Goal: Information Seeking & Learning: Learn about a topic

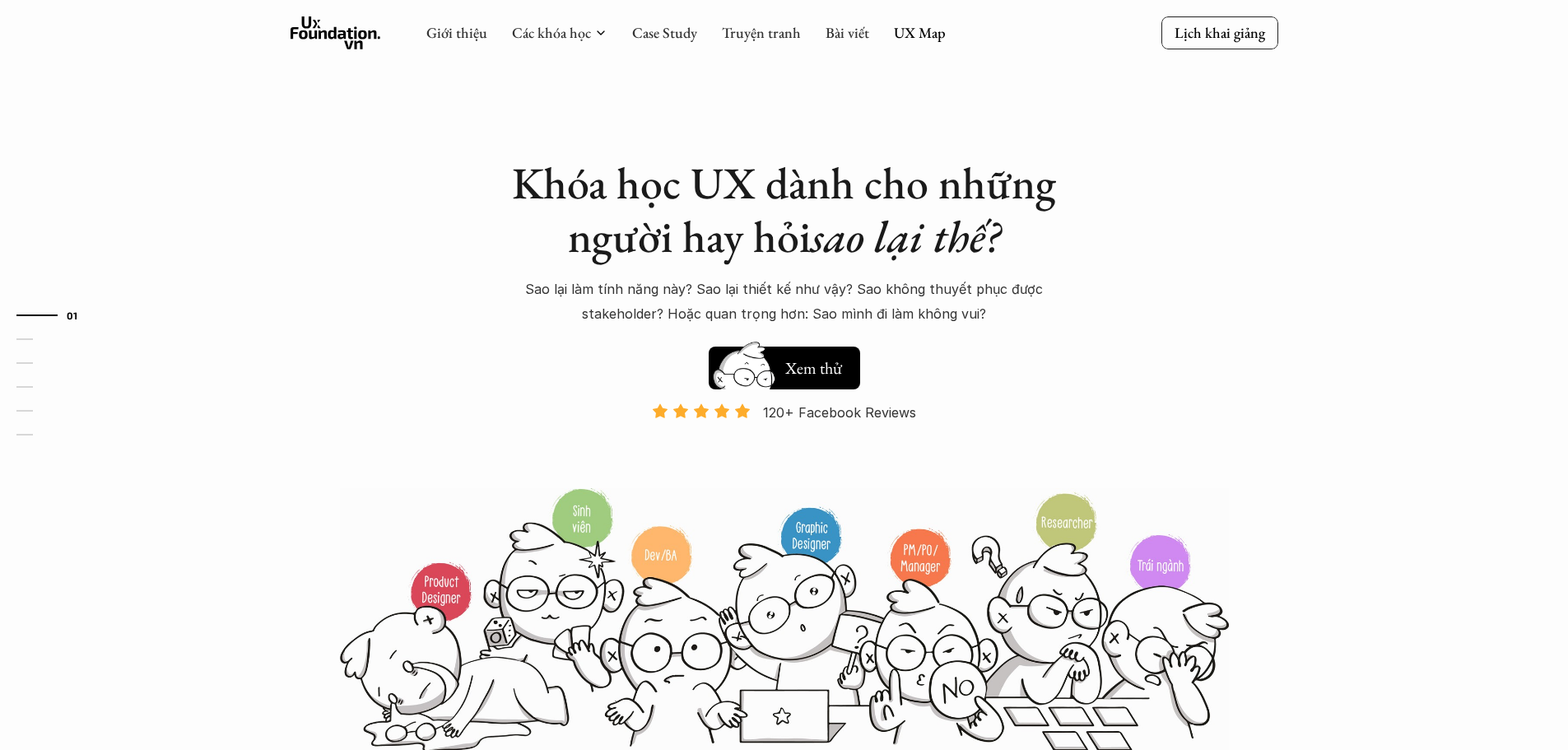
click at [1092, 371] on div "Khóa học UX dành cho những người hay hỏi sao lại thế? Sao lại làm tính năng này…" at bounding box center [784, 376] width 987 height 753
click at [914, 39] on link "UX Map" at bounding box center [920, 33] width 52 height 19
click at [940, 37] on link "UX Map" at bounding box center [920, 33] width 52 height 19
click at [921, 33] on link "UX Map" at bounding box center [920, 33] width 52 height 19
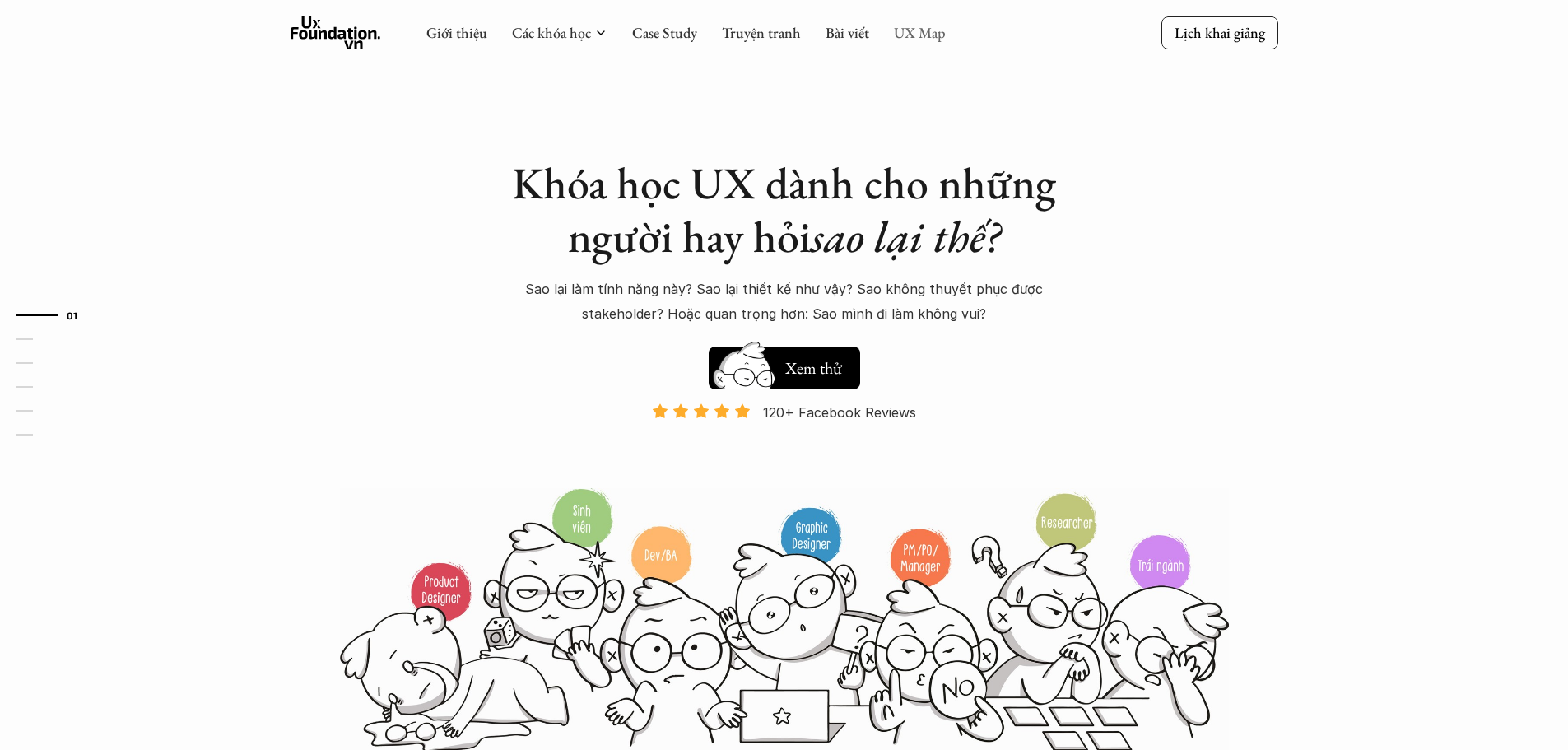
click at [921, 33] on link "UX Map" at bounding box center [920, 33] width 52 height 19
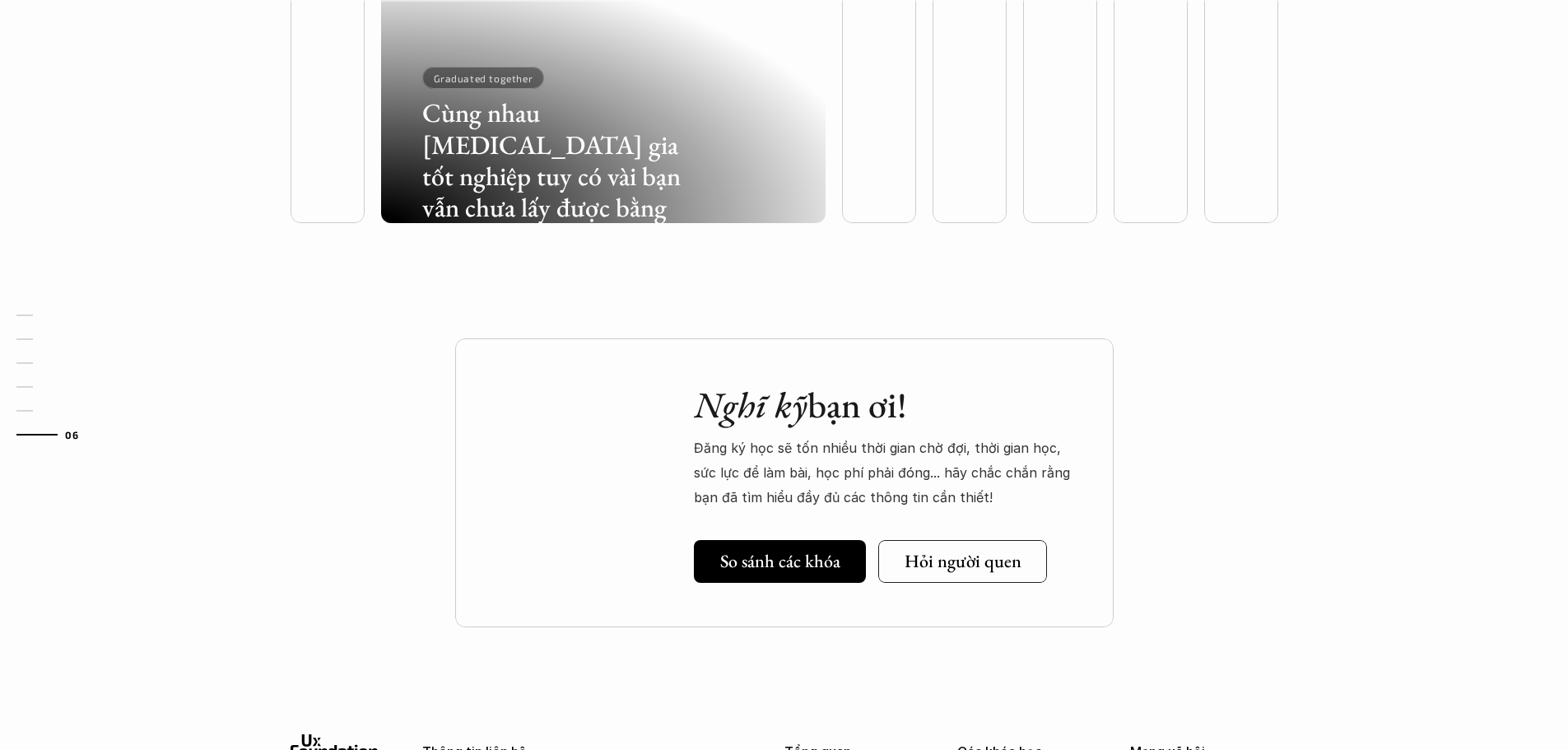
scroll to position [5007, 0]
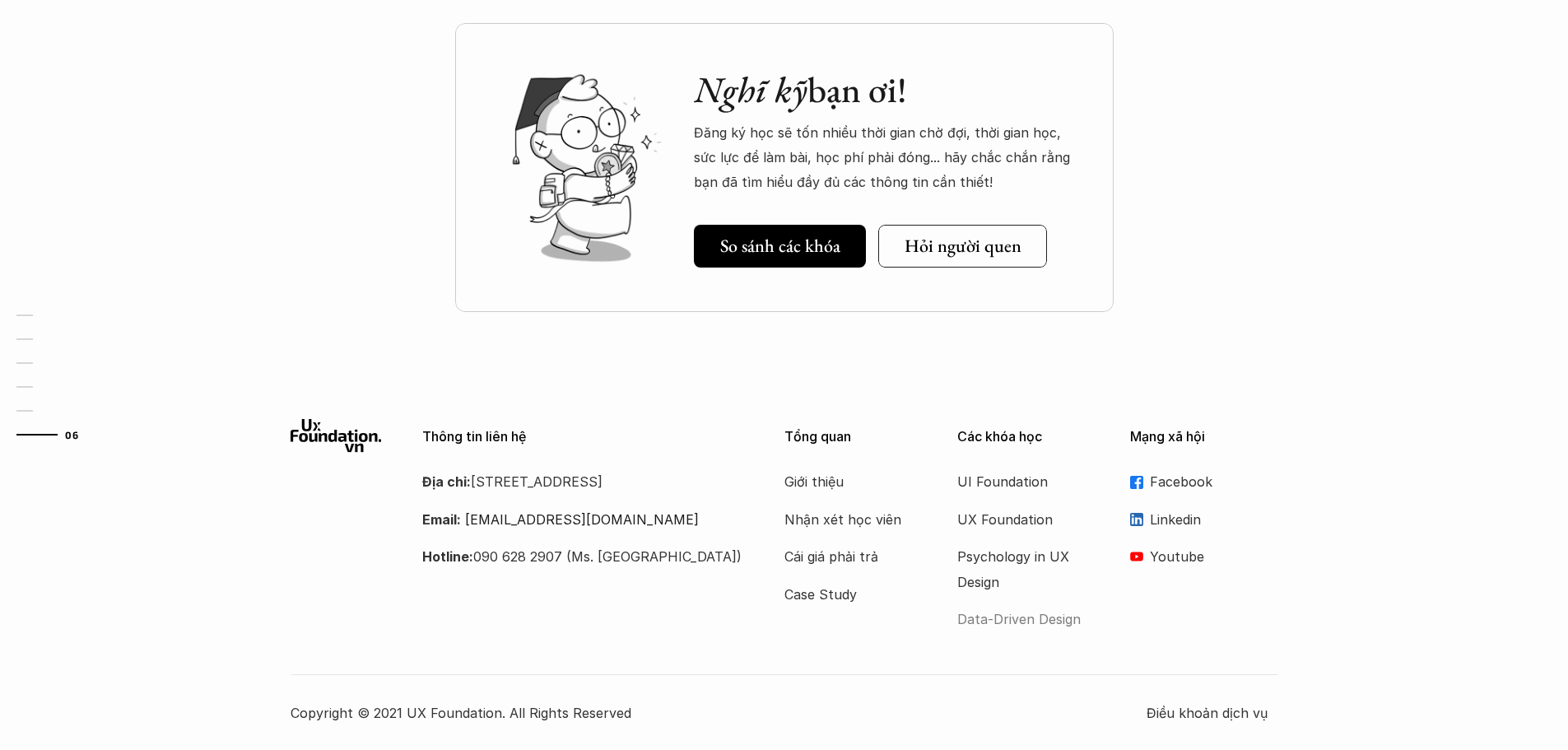
click at [1043, 617] on p "Data-Driven Design" at bounding box center [1023, 619] width 132 height 24
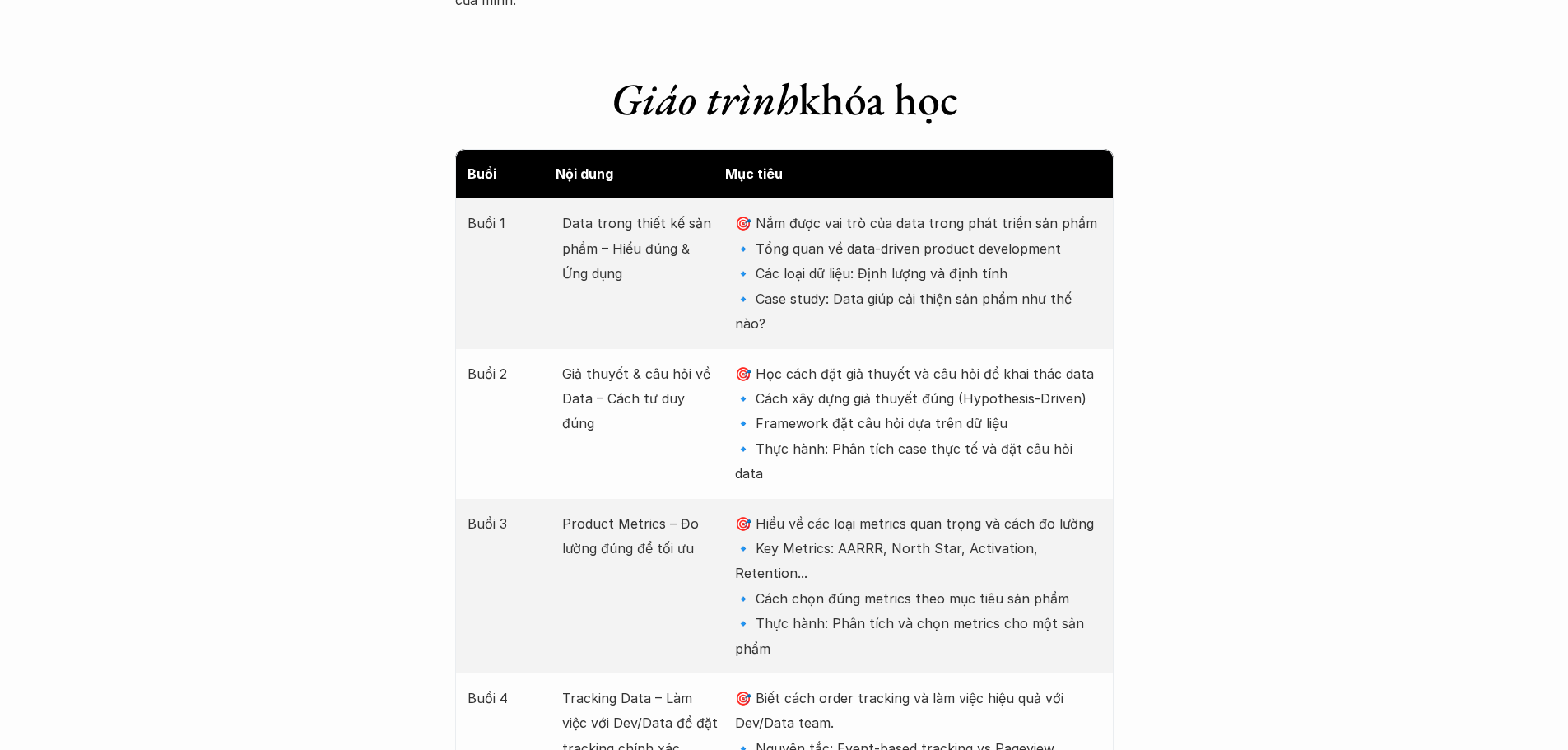
scroll to position [2057, 0]
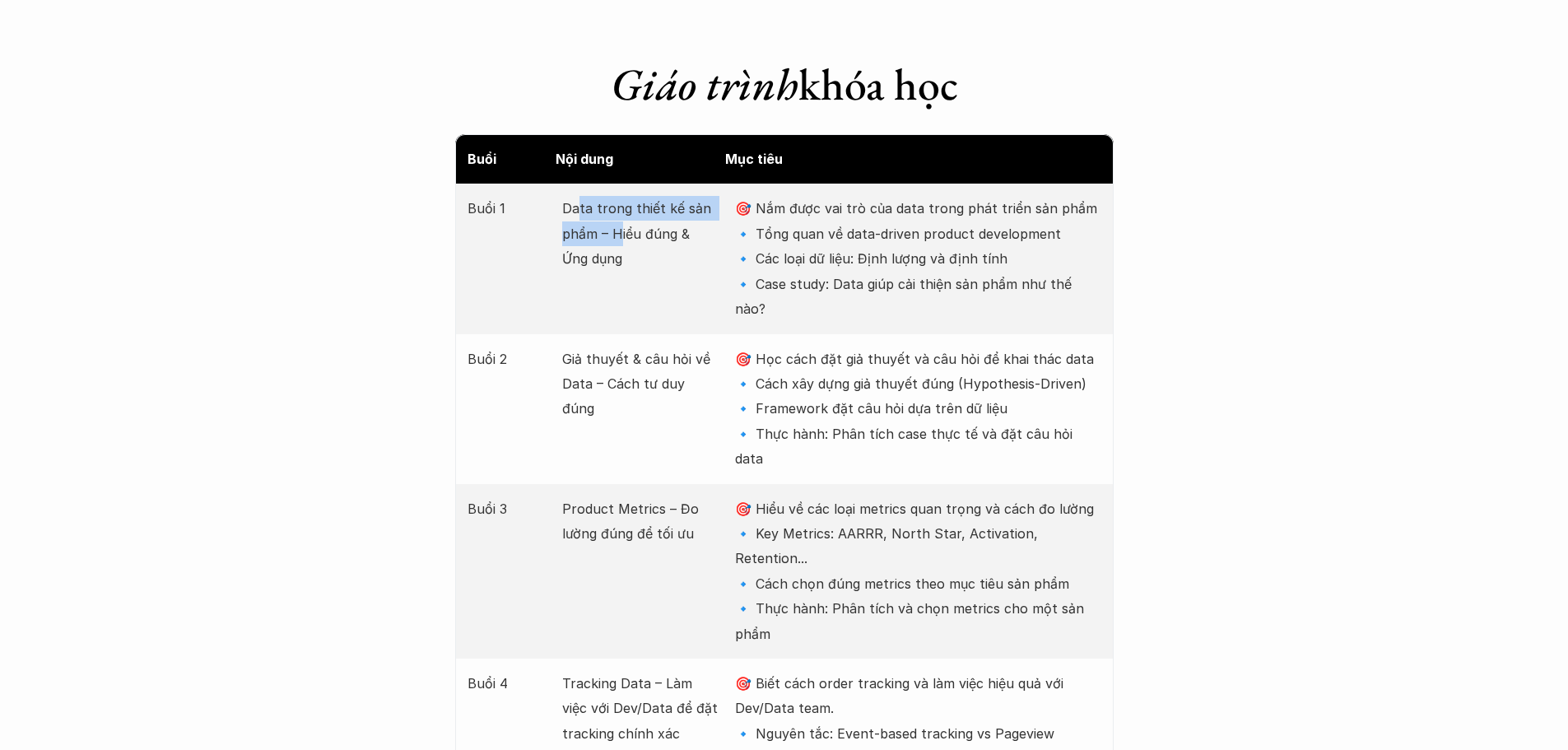
drag, startPoint x: 576, startPoint y: 181, endPoint x: 620, endPoint y: 216, distance: 56.2
click at [620, 216] on p "Data trong thiết kế sản phẩm – Hiểu đúng & Ứng dụng" at bounding box center [641, 233] width 156 height 75
click at [833, 218] on p "🎯 Nắm được vai trò của data trong phát triển sản phẩm 🔹 Tổng quan về data-drive…" at bounding box center [918, 258] width 365 height 125
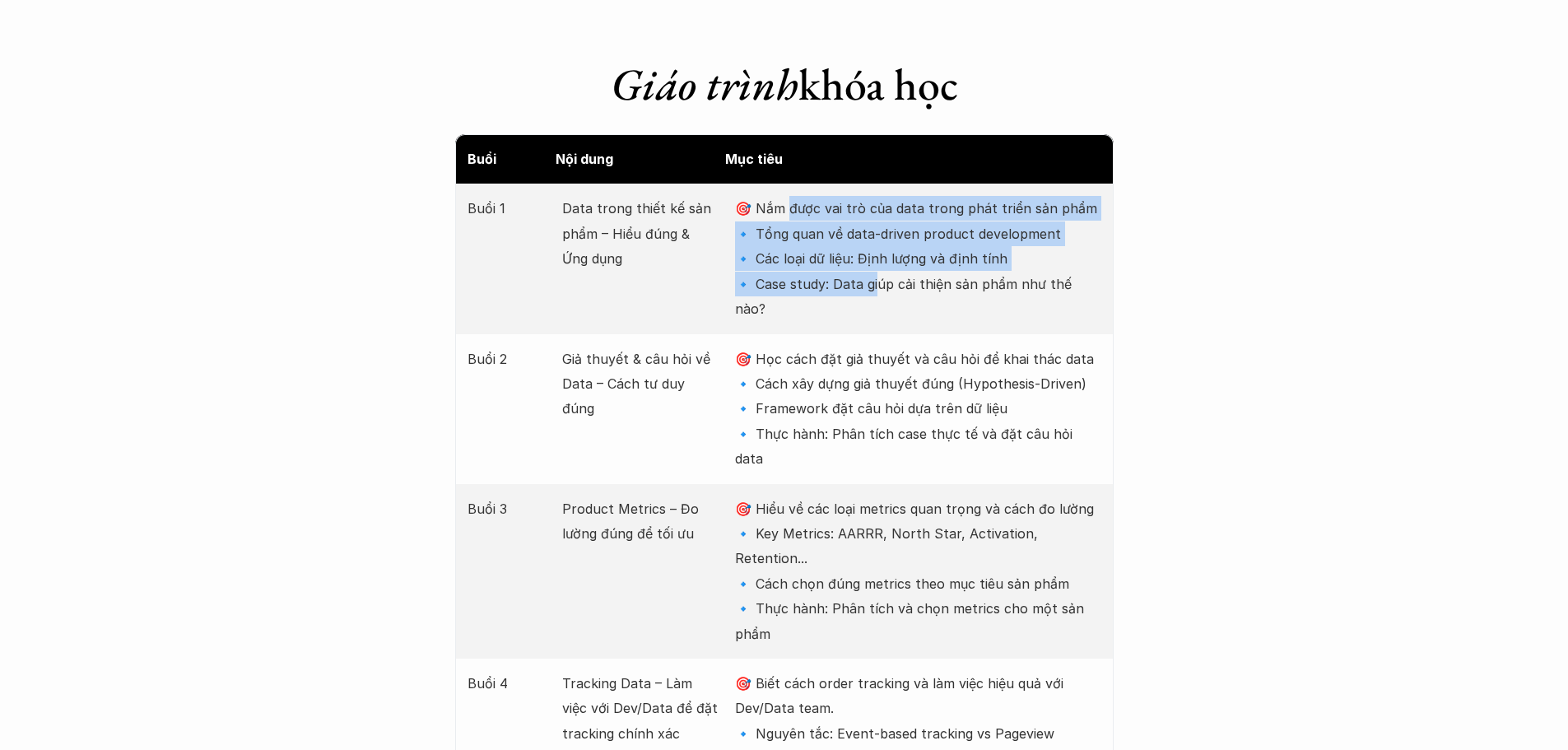
drag, startPoint x: 789, startPoint y: 189, endPoint x: 881, endPoint y: 248, distance: 109.3
click at [881, 248] on p "🎯 Nắm được vai trò của data trong phát triển sản phẩm 🔹 Tổng quan về data-drive…" at bounding box center [918, 258] width 365 height 125
click at [835, 262] on p "🎯 Nắm được vai trò của data trong phát triển sản phẩm 🔹 Tổng quan về data-drive…" at bounding box center [918, 258] width 365 height 125
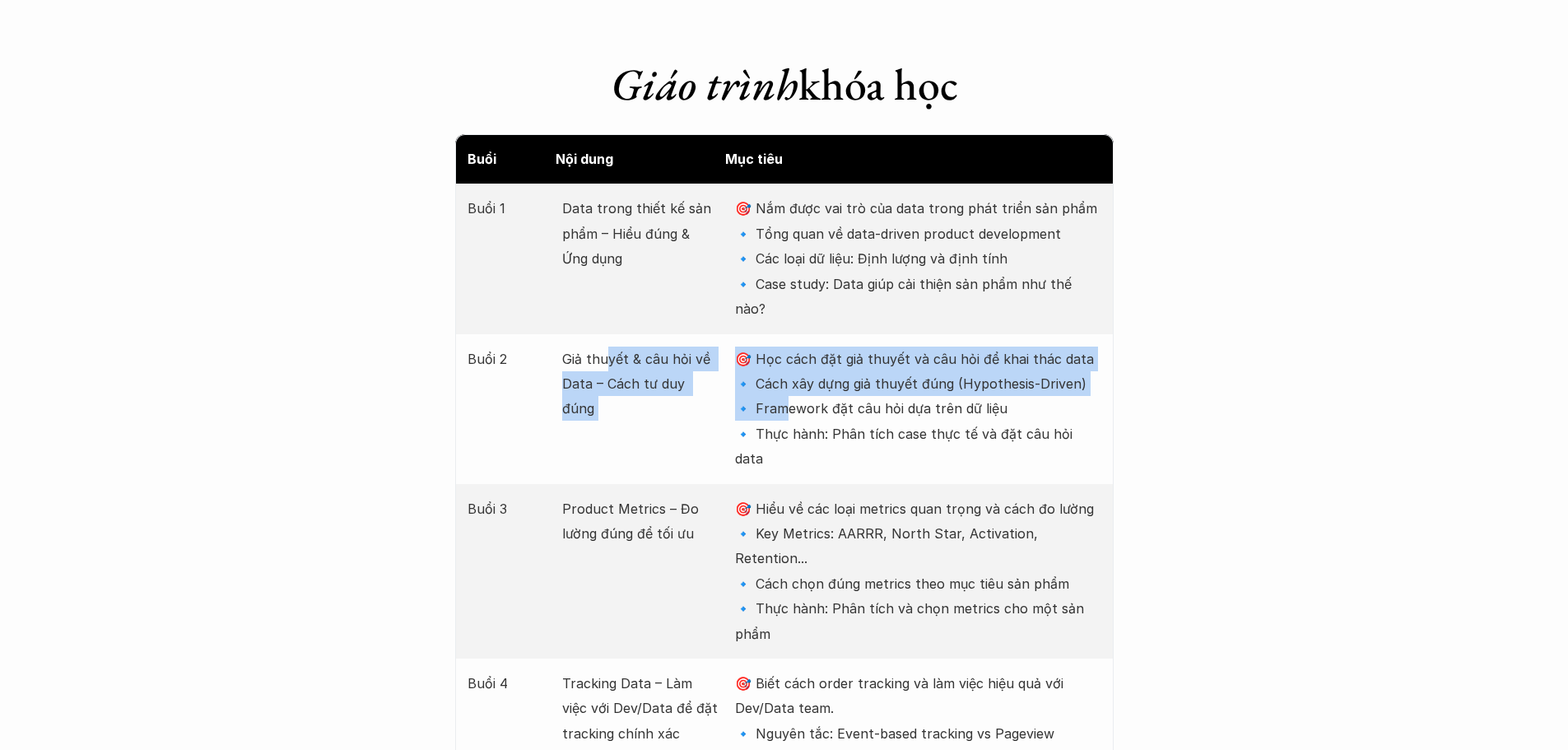
drag, startPoint x: 628, startPoint y: 311, endPoint x: 787, endPoint y: 348, distance: 163.2
click at [787, 347] on div "Buổi 2 Giả thuyết & câu hỏi về Data – Cách tư duy đúng 🎯 Học cách đặt giả thuyế…" at bounding box center [785, 408] width 659 height 149
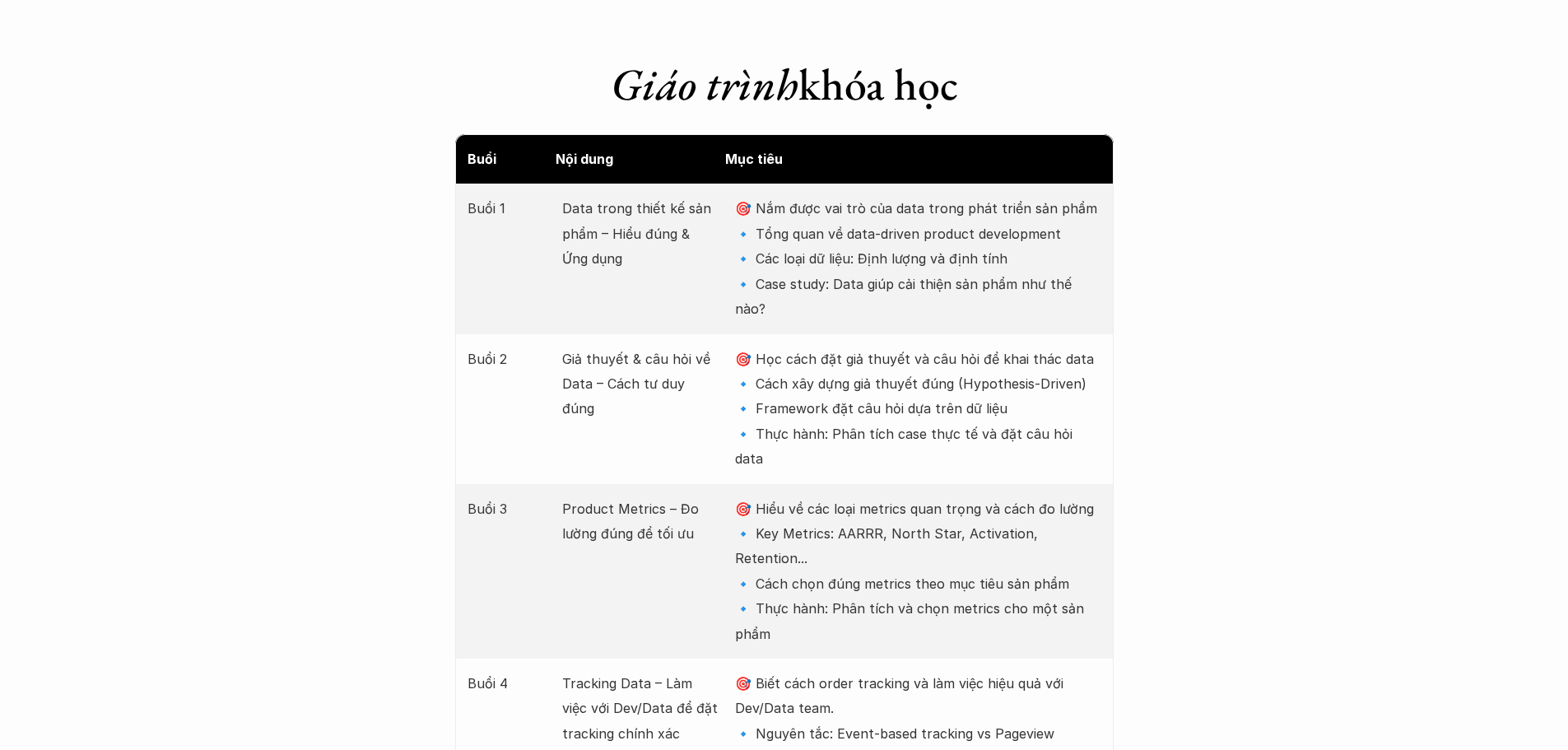
click at [861, 362] on p "🎯 Học cách đặt giả thuyết và câu hỏi để khai thác data 🔹 Cách xây dựng giả thuy…" at bounding box center [918, 409] width 365 height 125
click at [808, 361] on p "🎯 Học cách đặt giả thuyết và câu hỏi để khai thác data 🔹 Cách xây dựng giả thuy…" at bounding box center [918, 409] width 365 height 125
click at [820, 381] on p "🎯 Học cách đặt giả thuyết và câu hỏi để khai thác data 🔹 Cách xây dựng giả thuy…" at bounding box center [918, 409] width 365 height 125
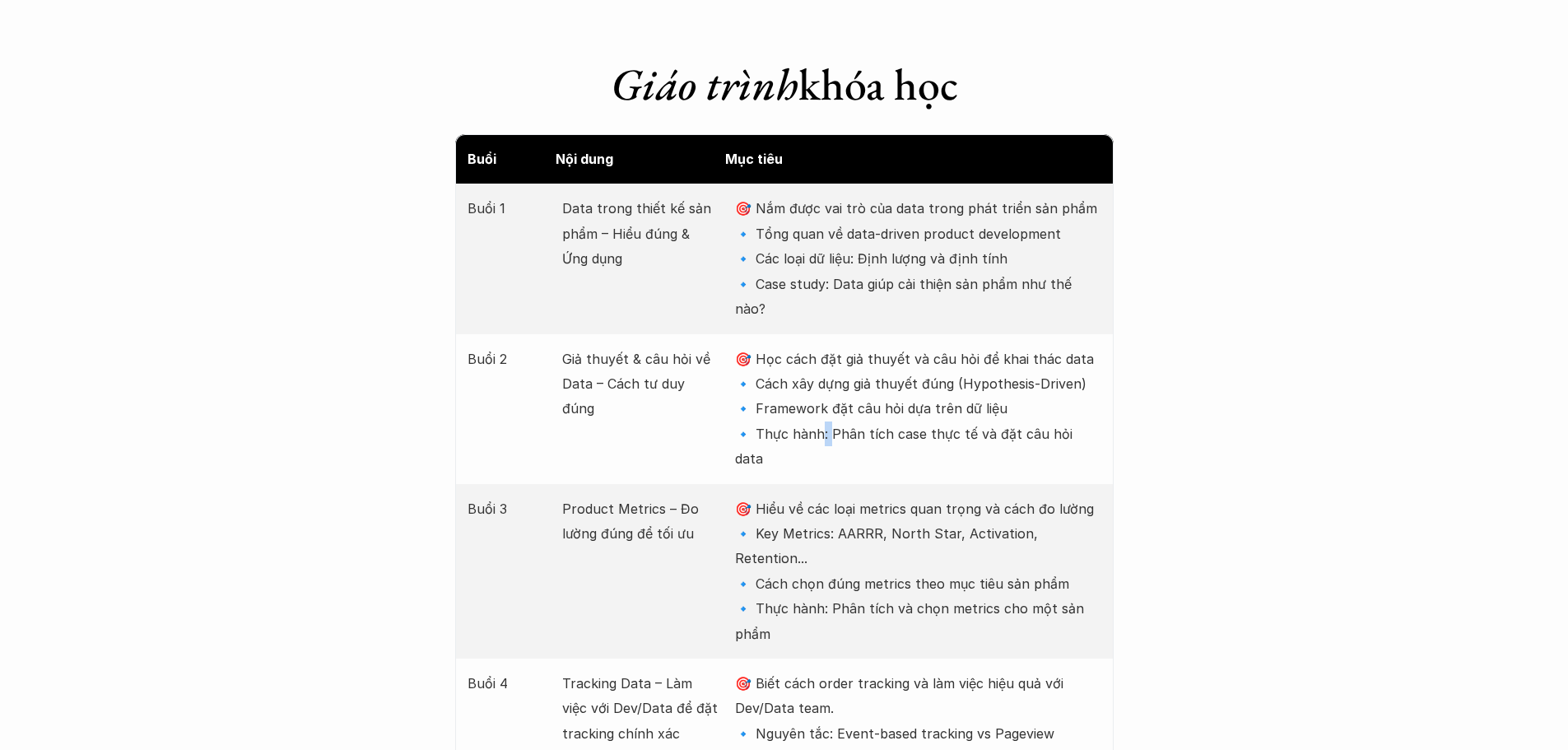
click at [820, 381] on p "🎯 Học cách đặt giả thuyết và câu hỏi để khai thác data 🔹 Cách xây dựng giả thuy…" at bounding box center [918, 409] width 365 height 125
click at [855, 347] on p "🎯 Học cách đặt giả thuyết và câu hỏi để khai thác data 🔹 Cách xây dựng giả thuy…" at bounding box center [918, 409] width 365 height 125
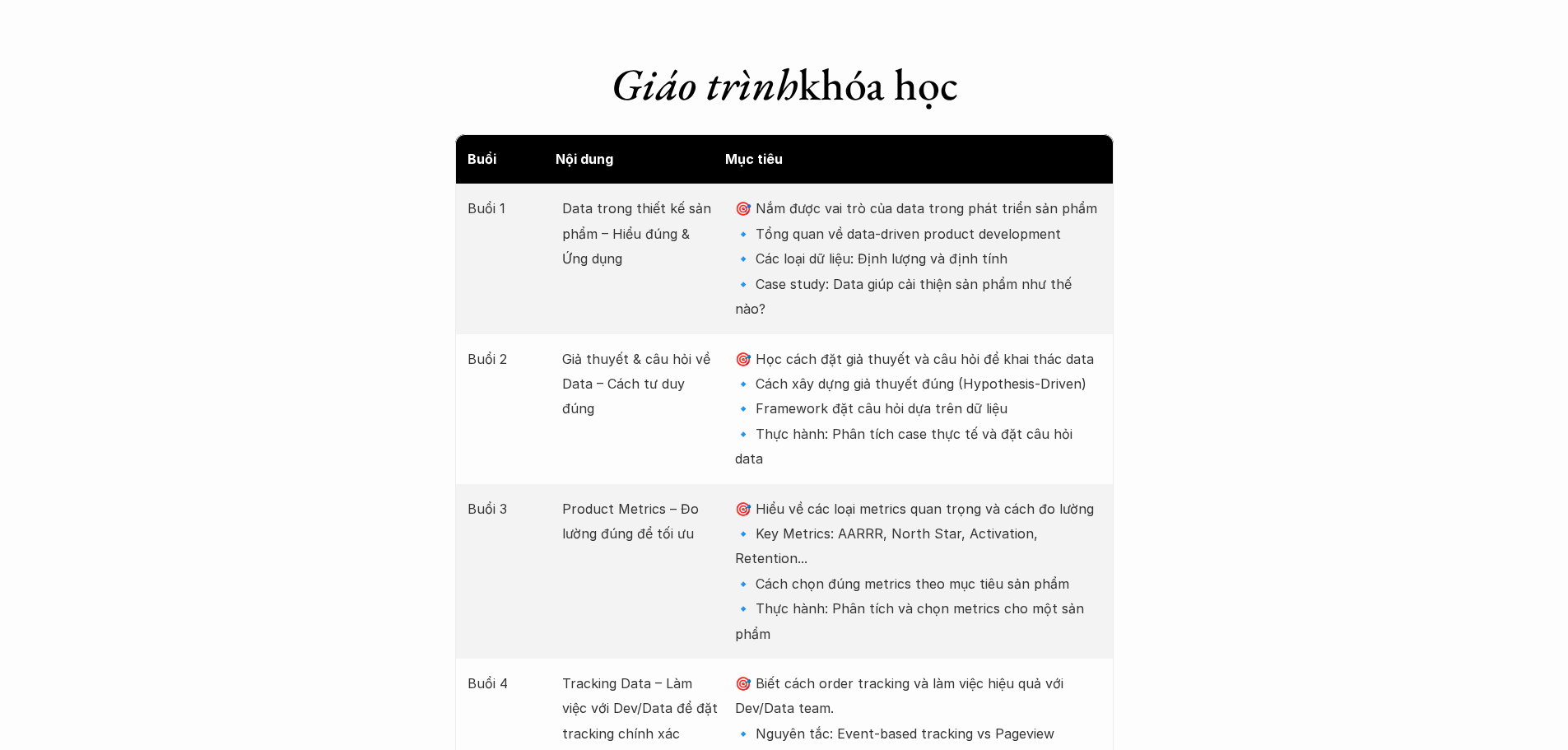
click at [852, 347] on p "🎯 Học cách đặt giả thuyết và câu hỏi để khai thác data 🔹 Cách xây dựng giả thuy…" at bounding box center [918, 409] width 365 height 125
click at [626, 496] on p "Product Metrics – Đo lường đúng để tối ưu" at bounding box center [641, 521] width 156 height 50
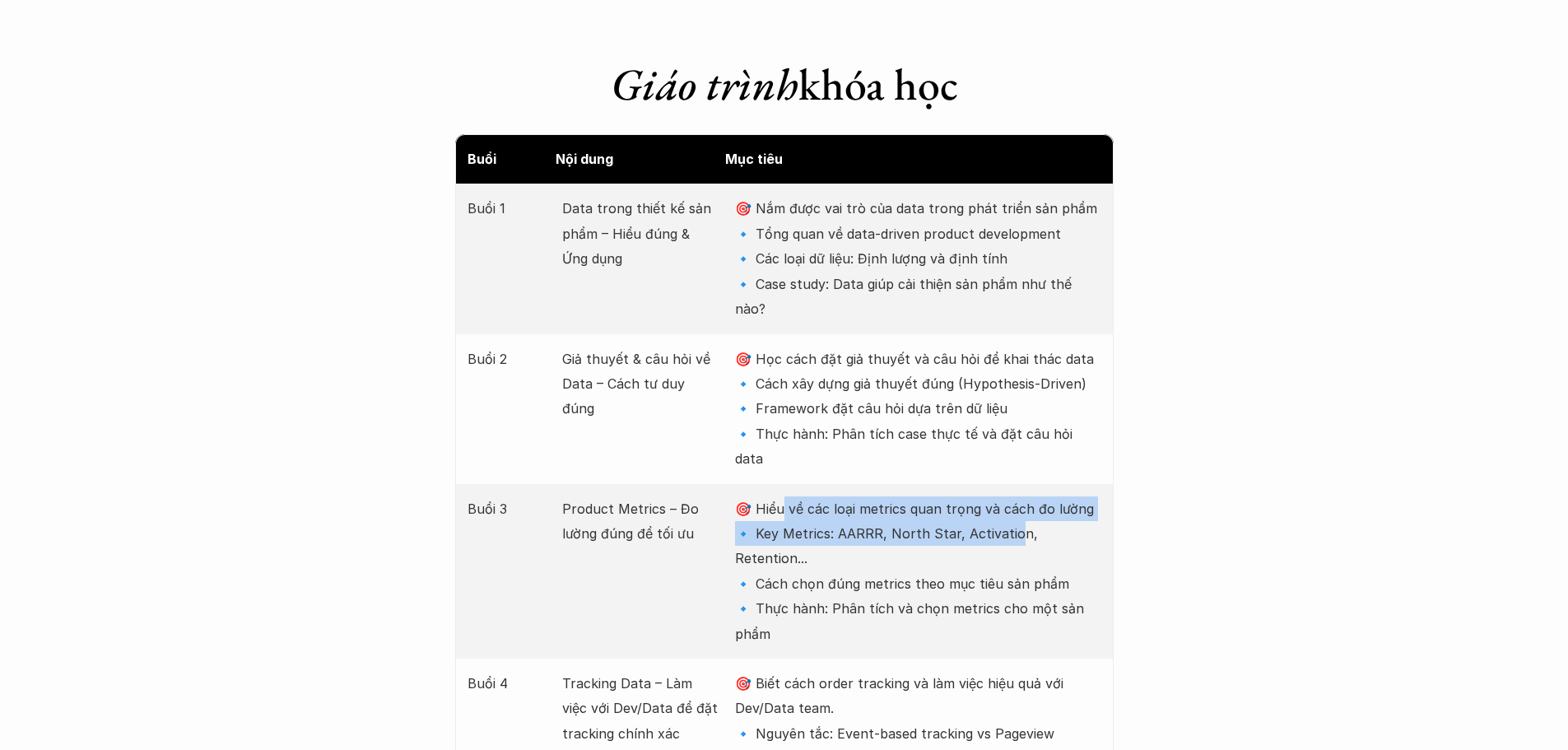
drag, startPoint x: 784, startPoint y: 429, endPoint x: 1014, endPoint y: 454, distance: 231.4
click at [1014, 496] on p "🎯 Hiểu về các loại metrics quan trọng và cách đo lường 🔹 Key Metrics: AARRR, No…" at bounding box center [918, 571] width 365 height 149
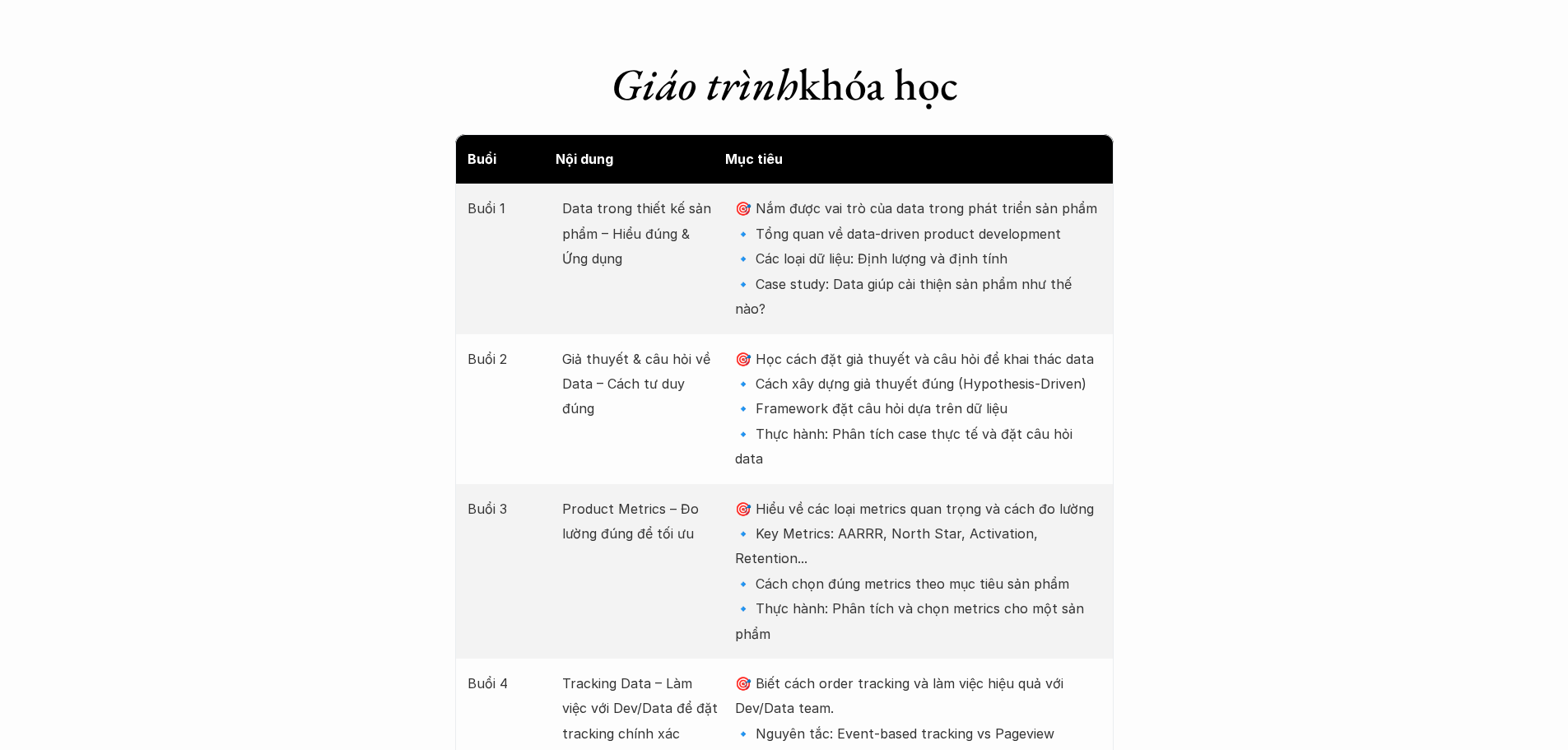
click at [841, 496] on p "🎯 Hiểu về các loại metrics quan trọng và cách đo lường 🔹 Key Metrics: AARRR, No…" at bounding box center [918, 571] width 365 height 149
click at [836, 513] on p "🎯 Hiểu về các loại metrics quan trọng và cách đo lường 🔹 Key Metrics: AARRR, No…" at bounding box center [918, 571] width 365 height 149
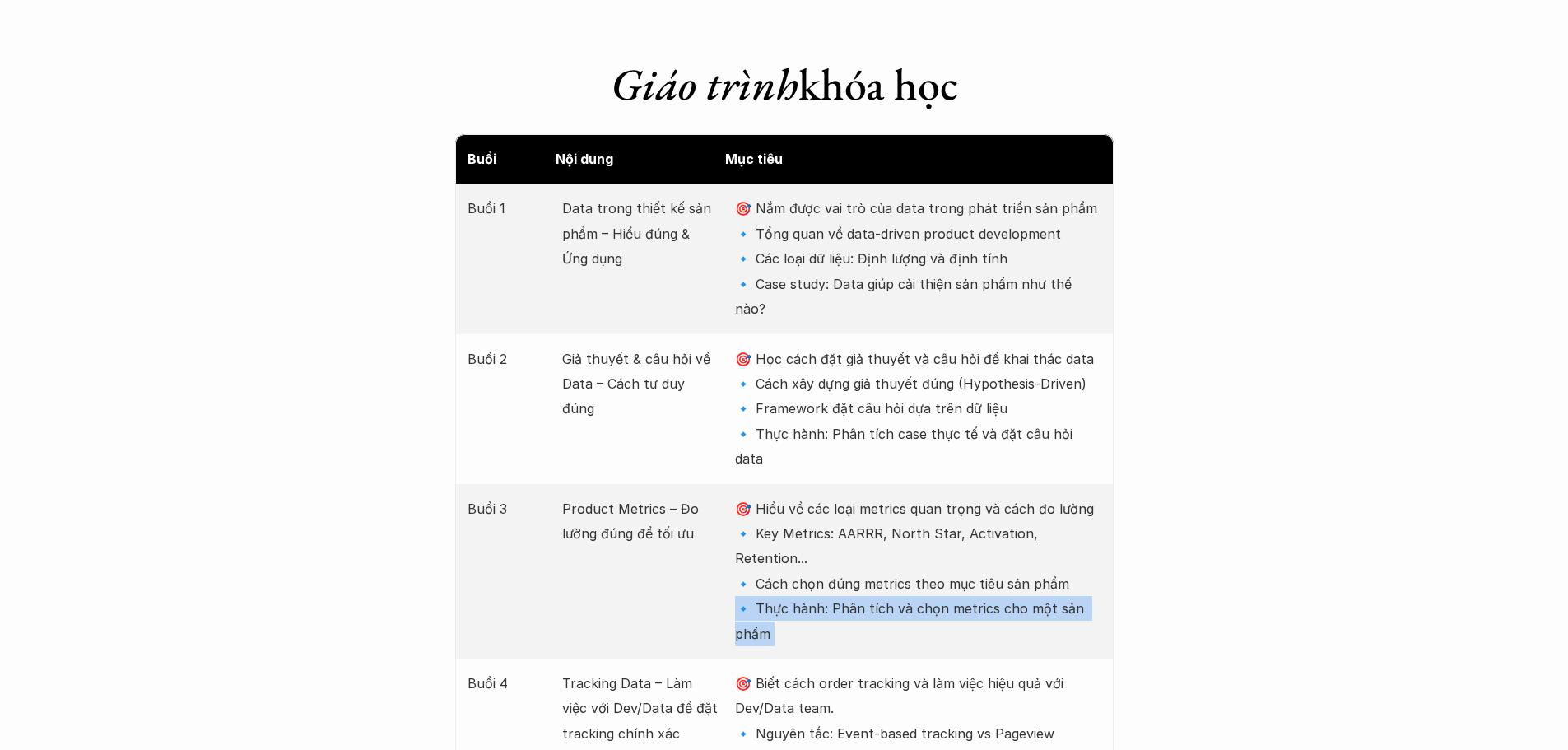
click at [836, 513] on p "🎯 Hiểu về các loại metrics quan trọng và cách đo lường 🔹 Key Metrics: AARRR, No…" at bounding box center [918, 571] width 365 height 149
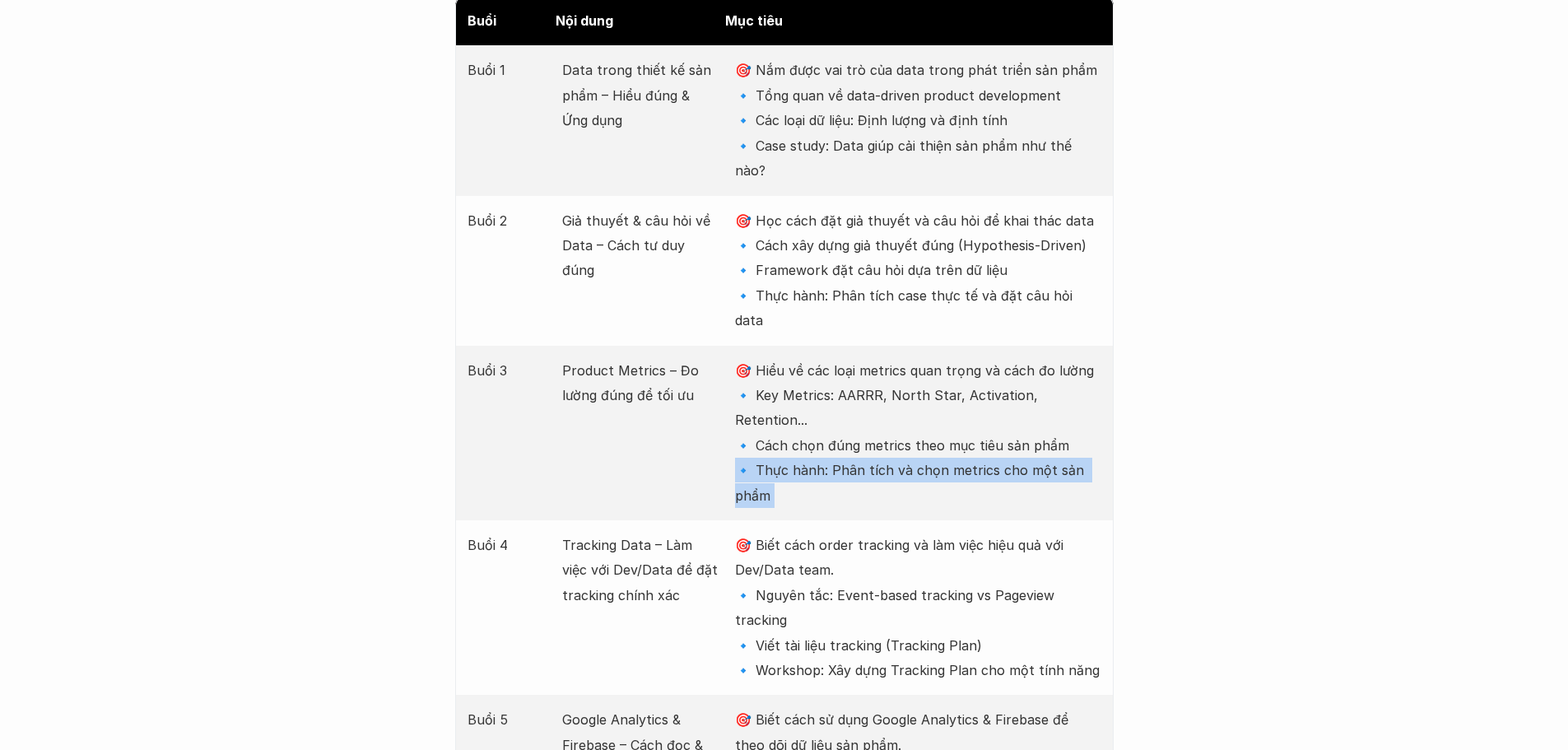
scroll to position [2222, 0]
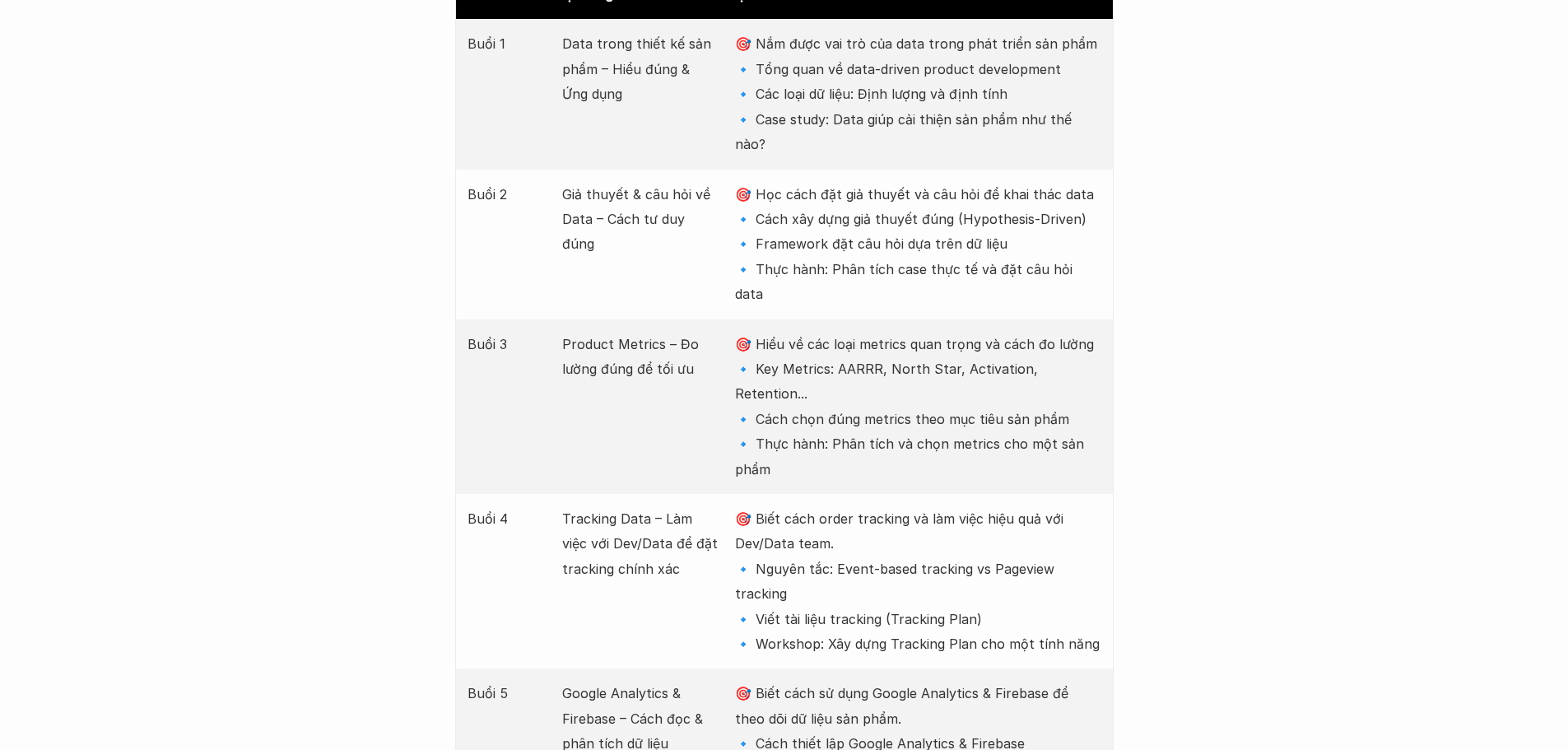
click at [839, 506] on p "🎯 Biết cách order tracking và làm việc hiệu quả với Dev/Data team. 🔹 Nguyên tắc…" at bounding box center [918, 581] width 365 height 149
drag, startPoint x: 631, startPoint y: 412, endPoint x: 679, endPoint y: 466, distance: 72.2
click at [679, 506] on p "Tracking Data – Làm việc với Dev/Data để đặt tracking chính xác" at bounding box center [641, 543] width 156 height 75
click at [798, 506] on p "🎯 Biết cách order tracking và làm việc hiệu quả với Dev/Data team. 🔹 Nguyên tắc…" at bounding box center [918, 581] width 365 height 149
click at [831, 506] on p "🎯 Biết cách order tracking và làm việc hiệu quả với Dev/Data team. 🔹 Nguyên tắc…" at bounding box center [918, 581] width 365 height 149
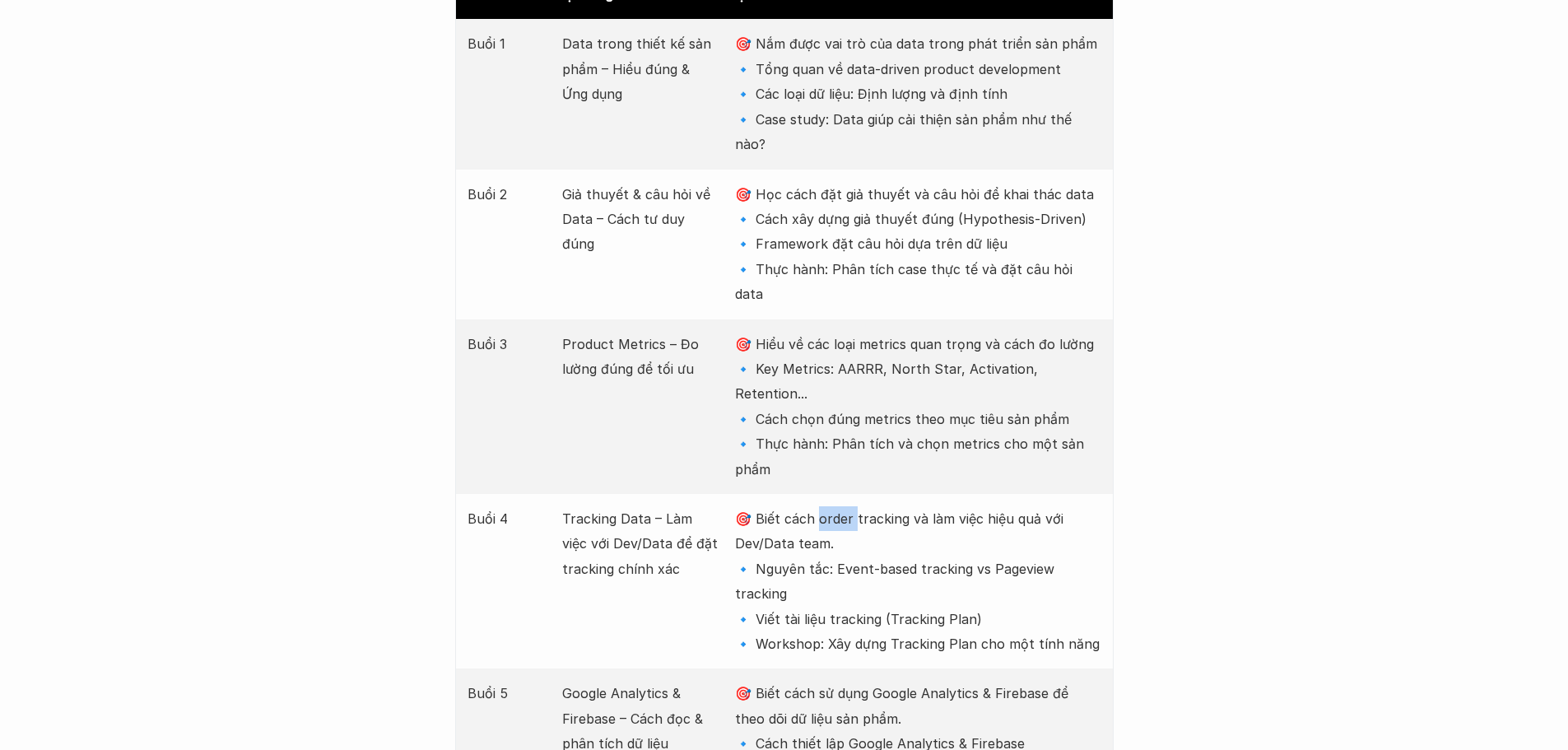
click at [831, 506] on p "🎯 Biết cách order tracking và làm việc hiệu quả với Dev/Data team. 🔹 Nguyên tắc…" at bounding box center [918, 581] width 365 height 149
click at [819, 506] on p "🎯 Biết cách order tracking và làm việc hiệu quả với Dev/Data team. 🔹 Nguyên tắc…" at bounding box center [918, 581] width 365 height 149
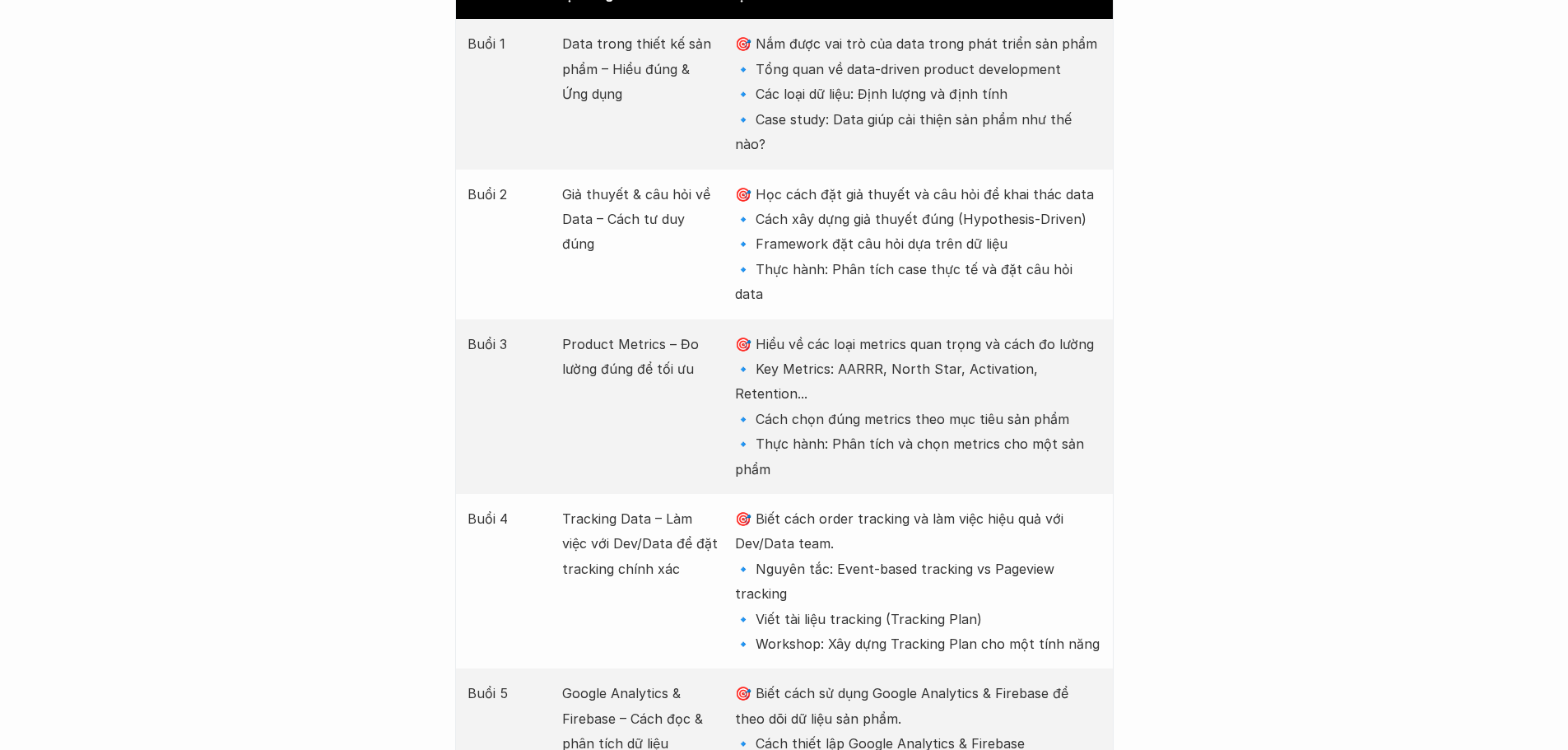
click at [840, 521] on p "🎯 Biết cách order tracking và làm việc hiệu quả với Dev/Data team. 🔹 Nguyên tắc…" at bounding box center [918, 581] width 365 height 149
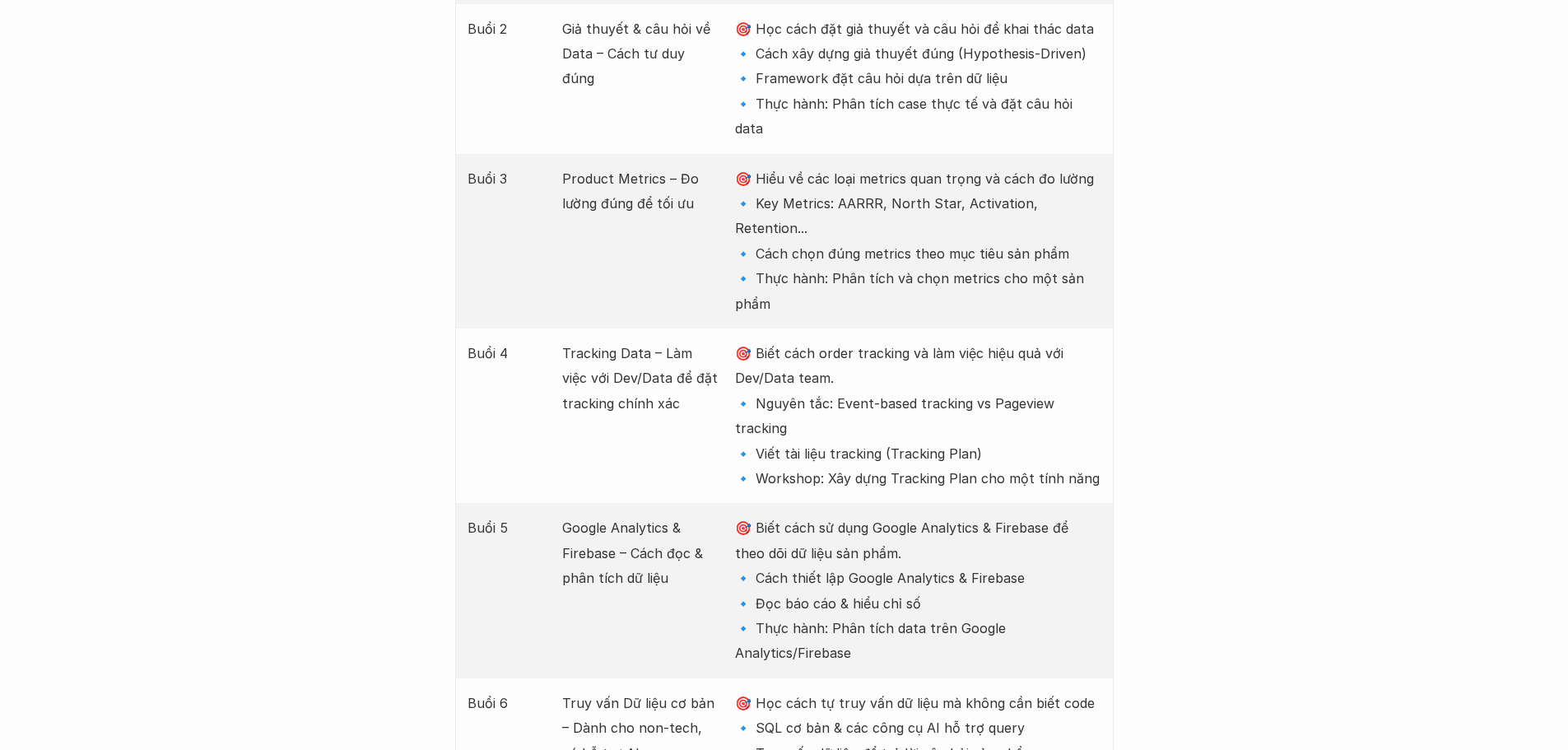
scroll to position [2469, 0]
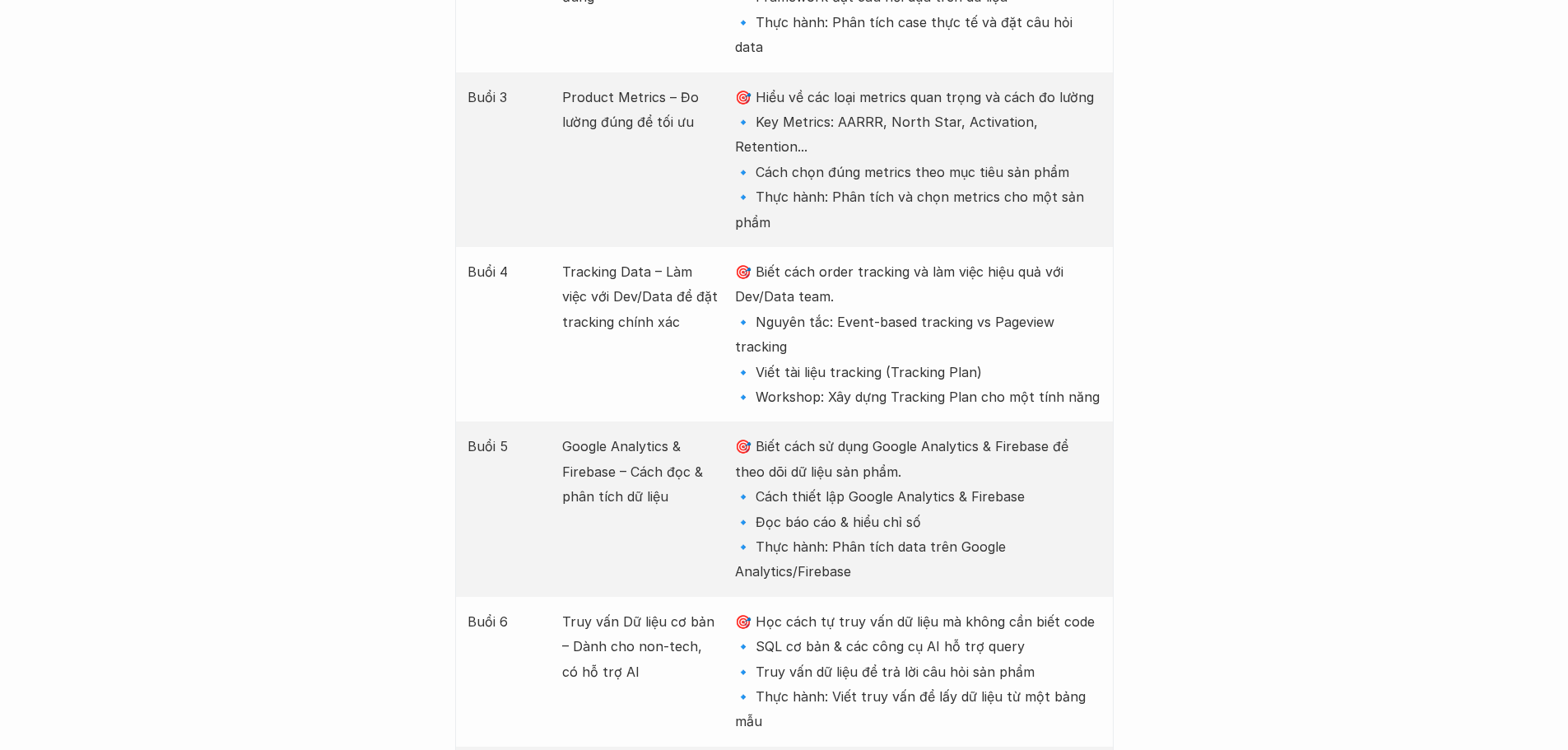
click at [810, 434] on p "🎯 Biết cách sử dụng Google Analytics & Firebase để theo dõi dữ liệu sản phẩm. 🔹…" at bounding box center [918, 508] width 365 height 149
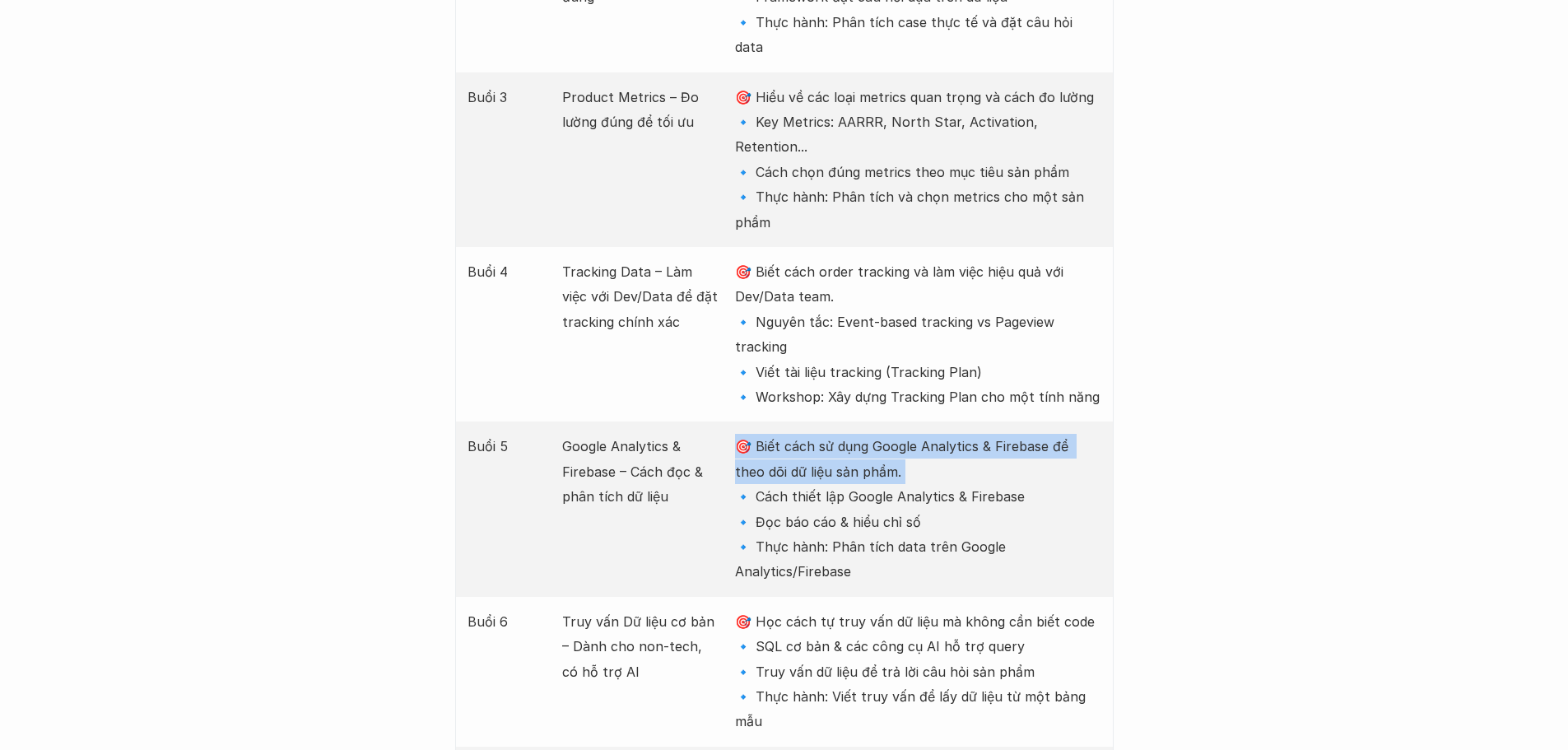
click at [810, 434] on p "🎯 Biết cách sử dụng Google Analytics & Firebase để theo dõi dữ liệu sản phẩm. 🔹…" at bounding box center [918, 508] width 365 height 149
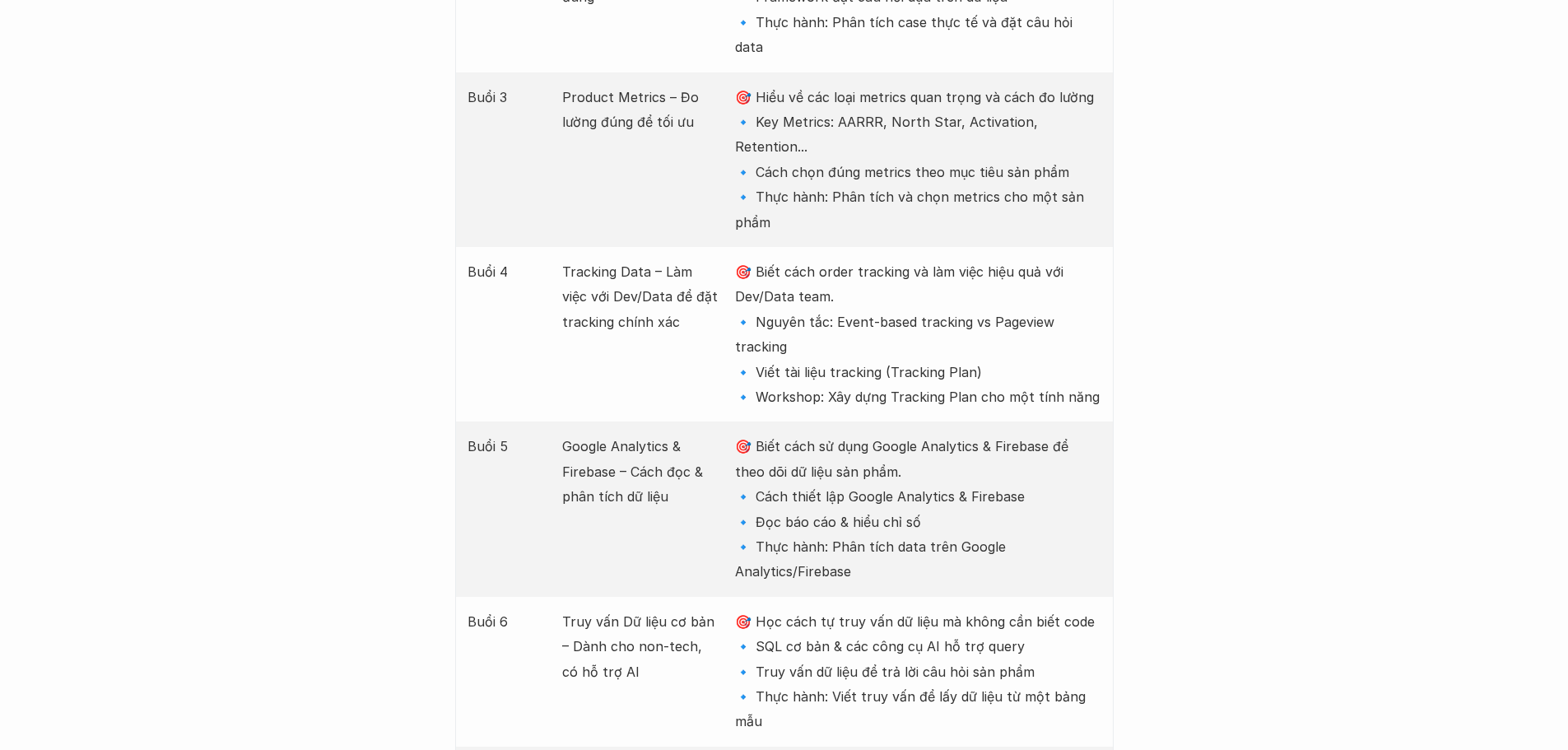
click at [846, 434] on p "🎯 Biết cách sử dụng Google Analytics & Firebase để theo dõi dữ liệu sản phẩm. 🔹…" at bounding box center [918, 508] width 365 height 149
click at [859, 442] on p "🎯 Biết cách sử dụng Google Analytics & Firebase để theo dõi dữ liệu sản phẩm. 🔹…" at bounding box center [918, 508] width 365 height 149
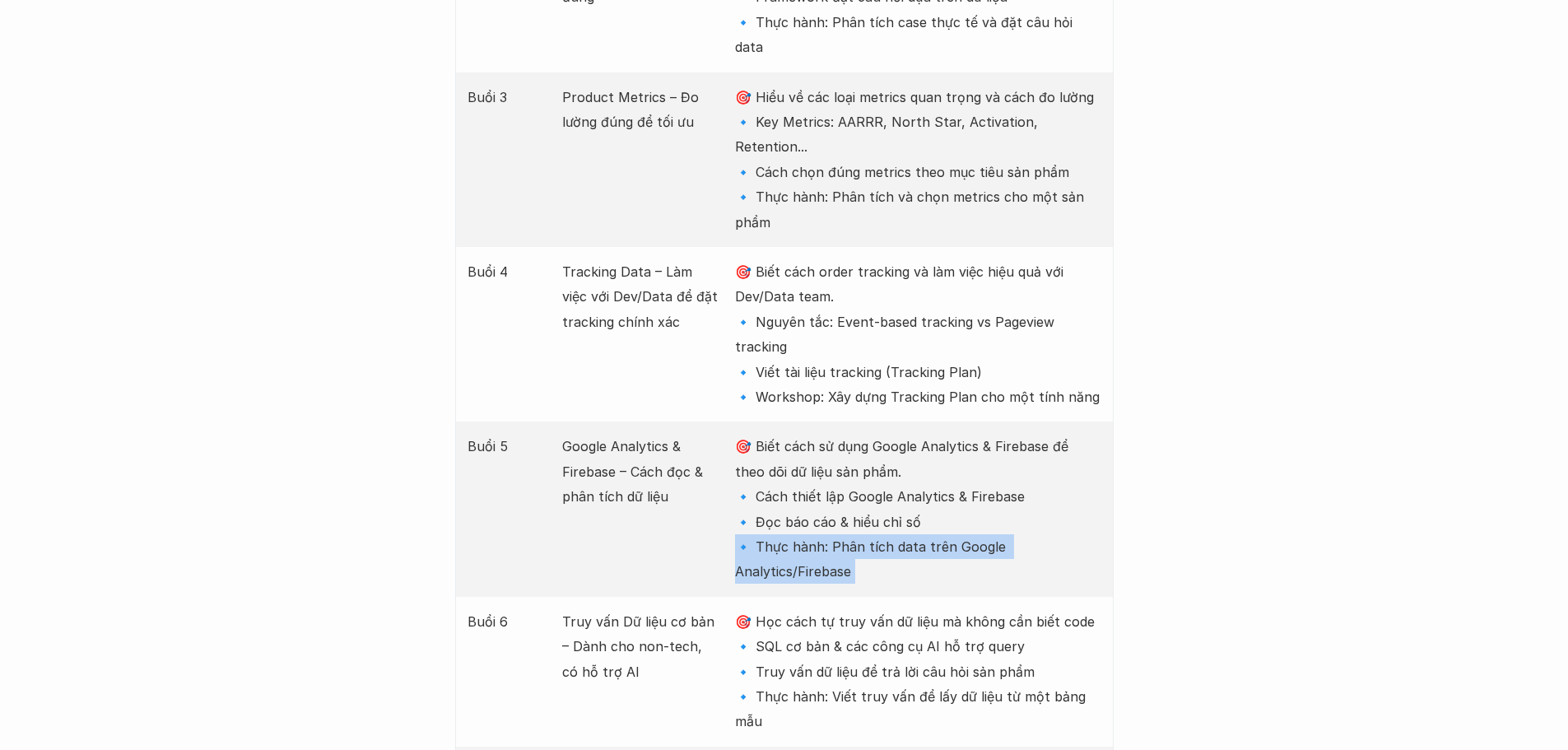
click at [859, 442] on p "🎯 Biết cách sử dụng Google Analytics & Firebase để theo dõi dữ liệu sản phẩm. 🔹…" at bounding box center [918, 508] width 365 height 149
click at [919, 439] on p "🎯 Biết cách sử dụng Google Analytics & Firebase để theo dõi dữ liệu sản phẩm. 🔹…" at bounding box center [918, 508] width 365 height 149
click at [824, 609] on p "🎯 Học cách tự truy vấn dữ liệu mà không cần biết code 🔹 SQL cơ bản & các công c…" at bounding box center [918, 672] width 365 height 125
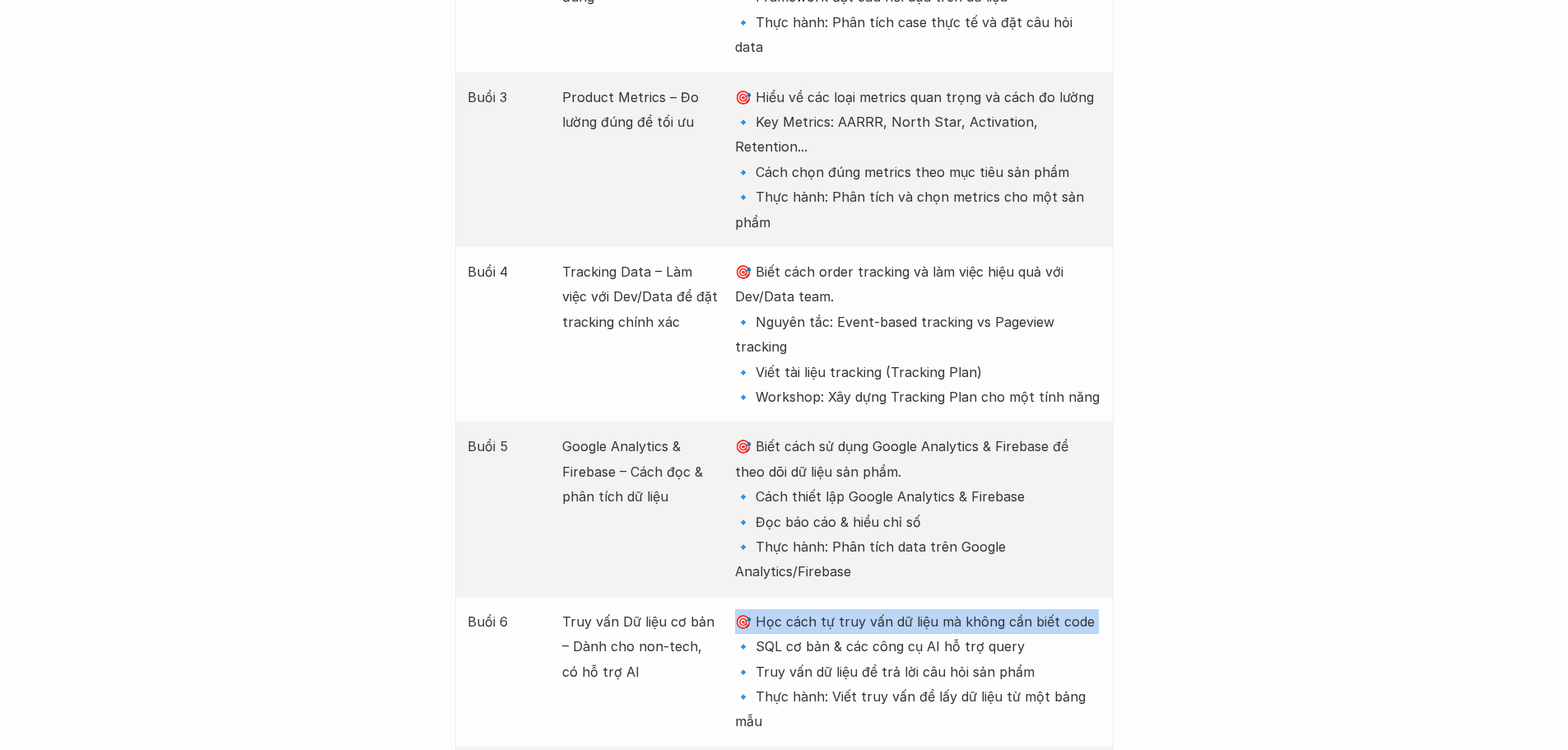
click at [824, 609] on p "🎯 Học cách tự truy vấn dữ liệu mà không cần biết code 🔹 SQL cơ bản & các công c…" at bounding box center [918, 672] width 365 height 125
click at [817, 609] on p "🎯 Học cách tự truy vấn dữ liệu mà không cần biết code 🔹 SQL cơ bản & các công c…" at bounding box center [918, 672] width 365 height 125
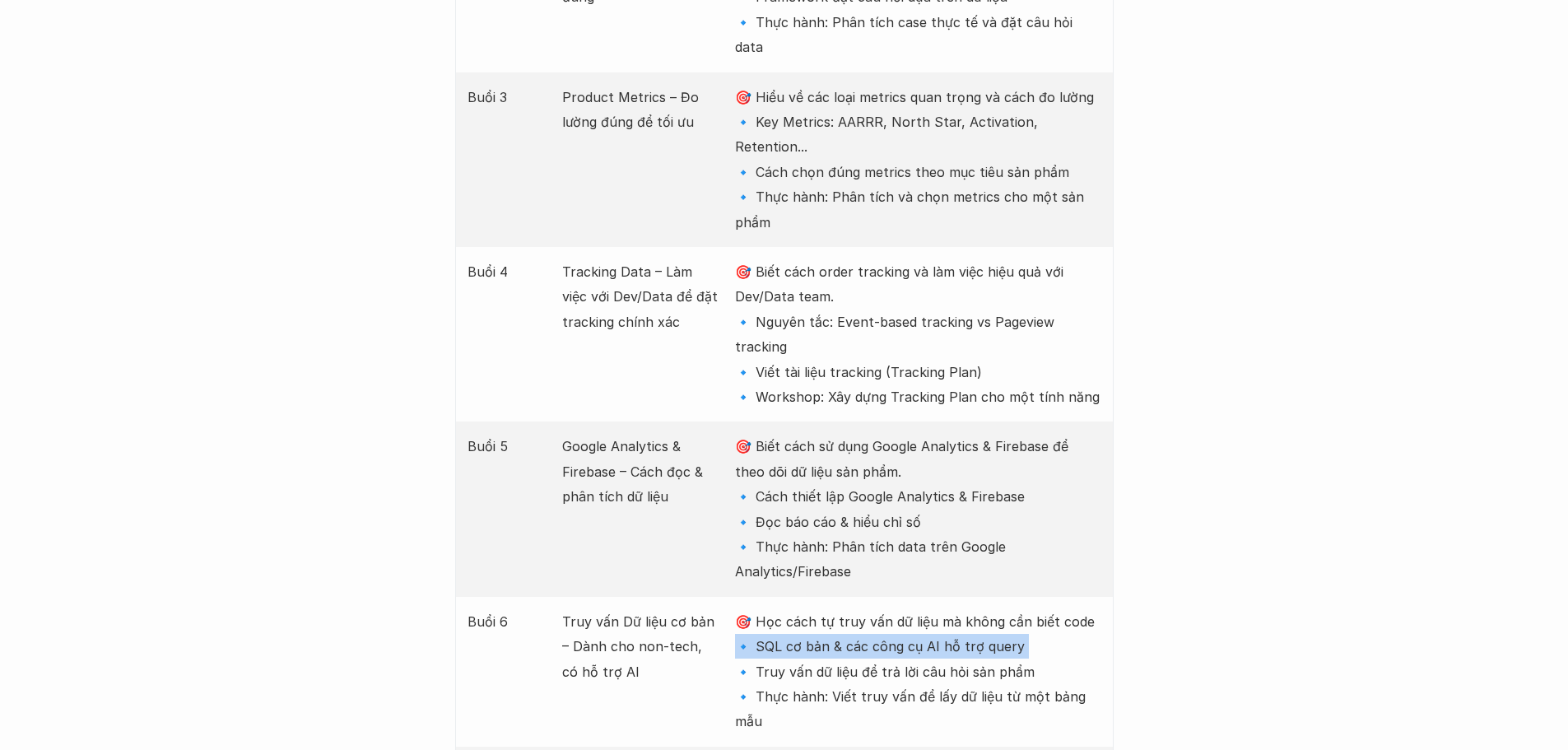
click at [817, 609] on p "🎯 Học cách tự truy vấn dữ liệu mà không cần biết code 🔹 SQL cơ bản & các công c…" at bounding box center [918, 672] width 365 height 125
click at [816, 609] on p "🎯 Học cách tự truy vấn dữ liệu mà không cần biết code 🔹 SQL cơ bản & các công c…" at bounding box center [918, 672] width 365 height 125
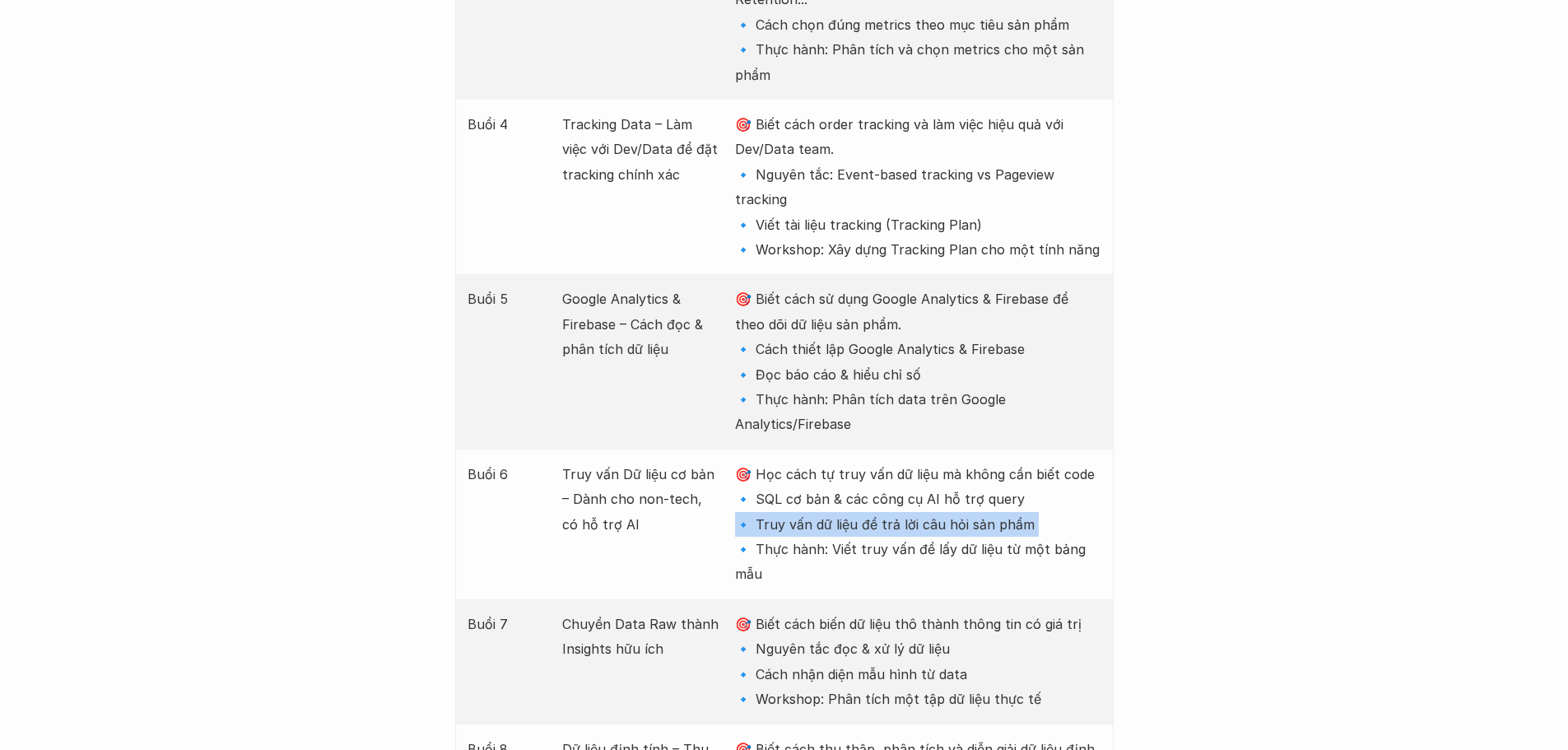
scroll to position [2633, 0]
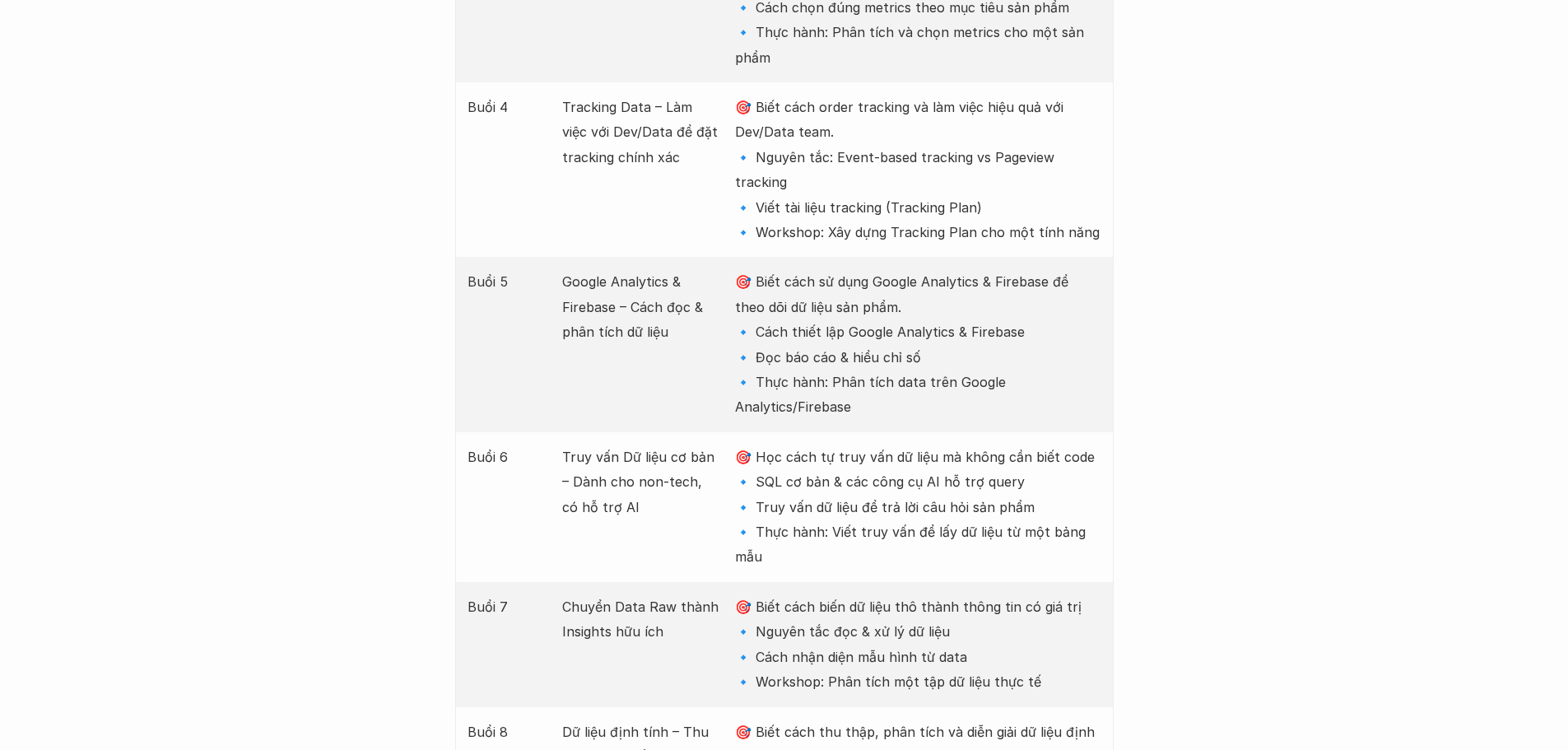
click at [826, 594] on p "🎯 Biết cách biến dữ liệu thô thành thông tin có giá trị 🔹 Nguyên tắc đọc & xử l…" at bounding box center [918, 645] width 365 height 101
click at [834, 594] on p "🎯 Biết cách biến dữ liệu thô thành thông tin có giá trị 🔹 Nguyên tắc đọc & xử l…" at bounding box center [918, 645] width 365 height 101
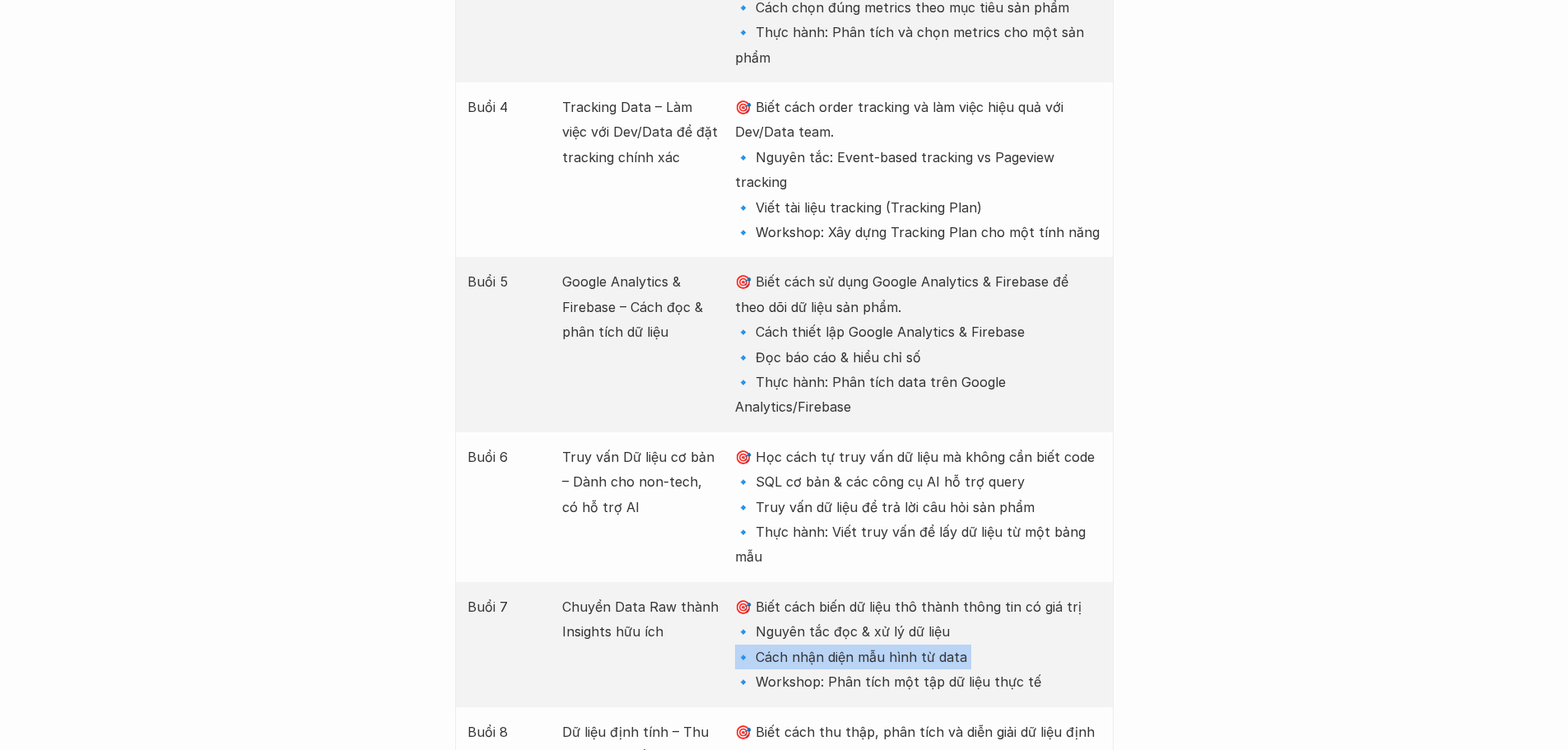
click at [834, 594] on p "🎯 Biết cách biến dữ liệu thô thành thông tin có giá trị 🔹 Nguyên tắc đọc & xử l…" at bounding box center [918, 645] width 365 height 101
click at [835, 594] on p "🎯 Biết cách biến dữ liệu thô thành thông tin có giá trị 🔹 Nguyên tắc đọc & xử l…" at bounding box center [918, 645] width 365 height 101
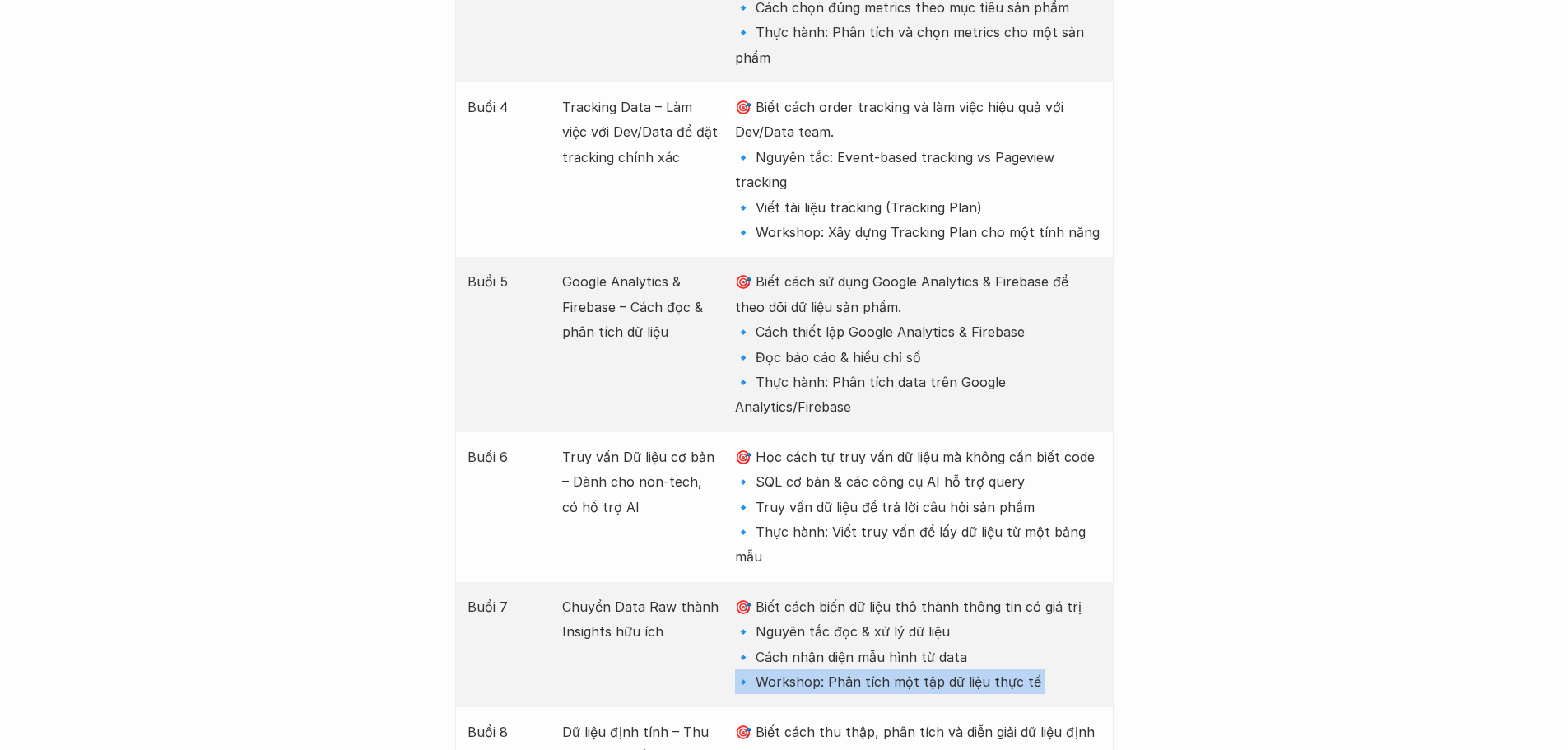
click at [835, 594] on p "🎯 Biết cách biến dữ liệu thô thành thông tin có giá trị 🔹 Nguyên tắc đọc & xử l…" at bounding box center [918, 645] width 365 height 101
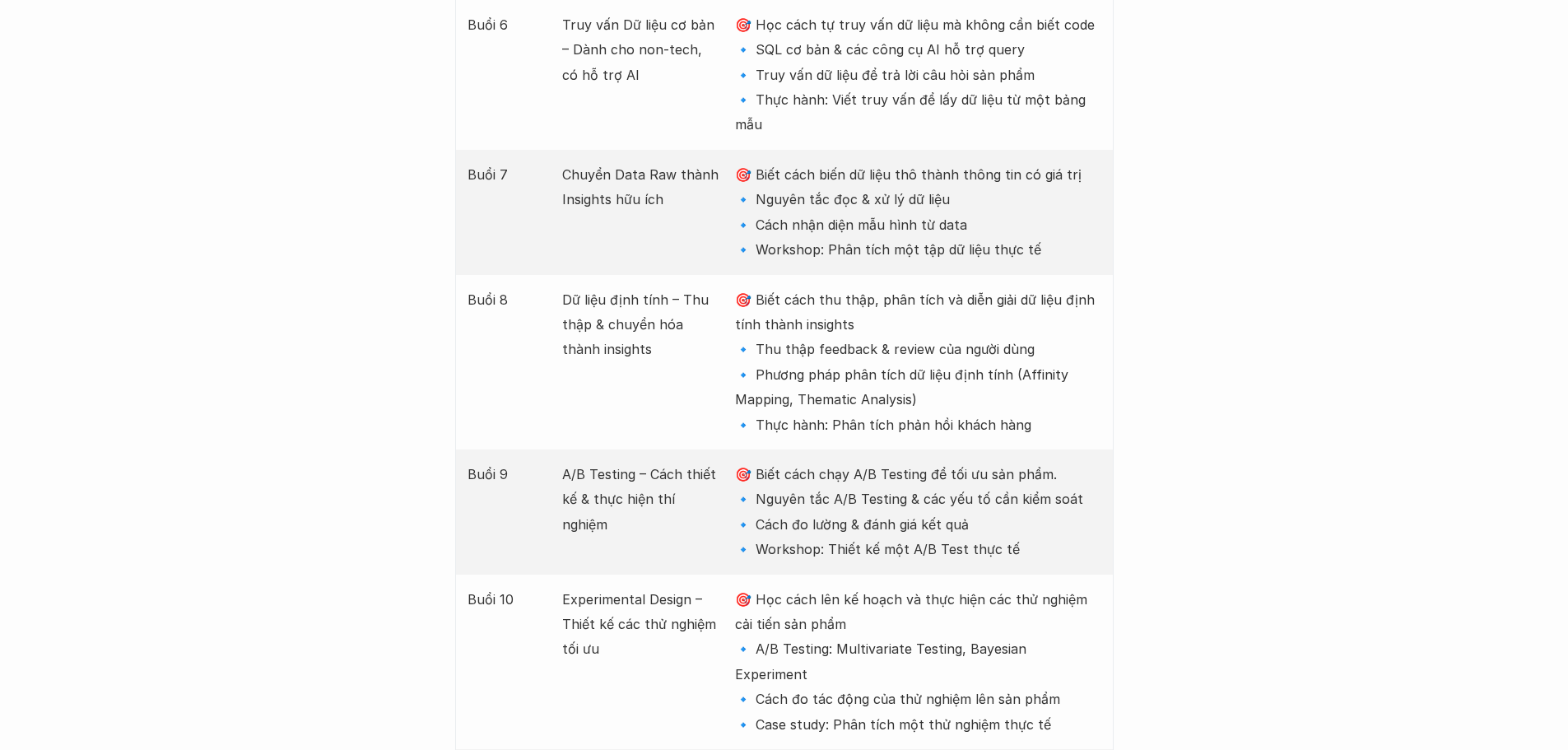
scroll to position [3128, 0]
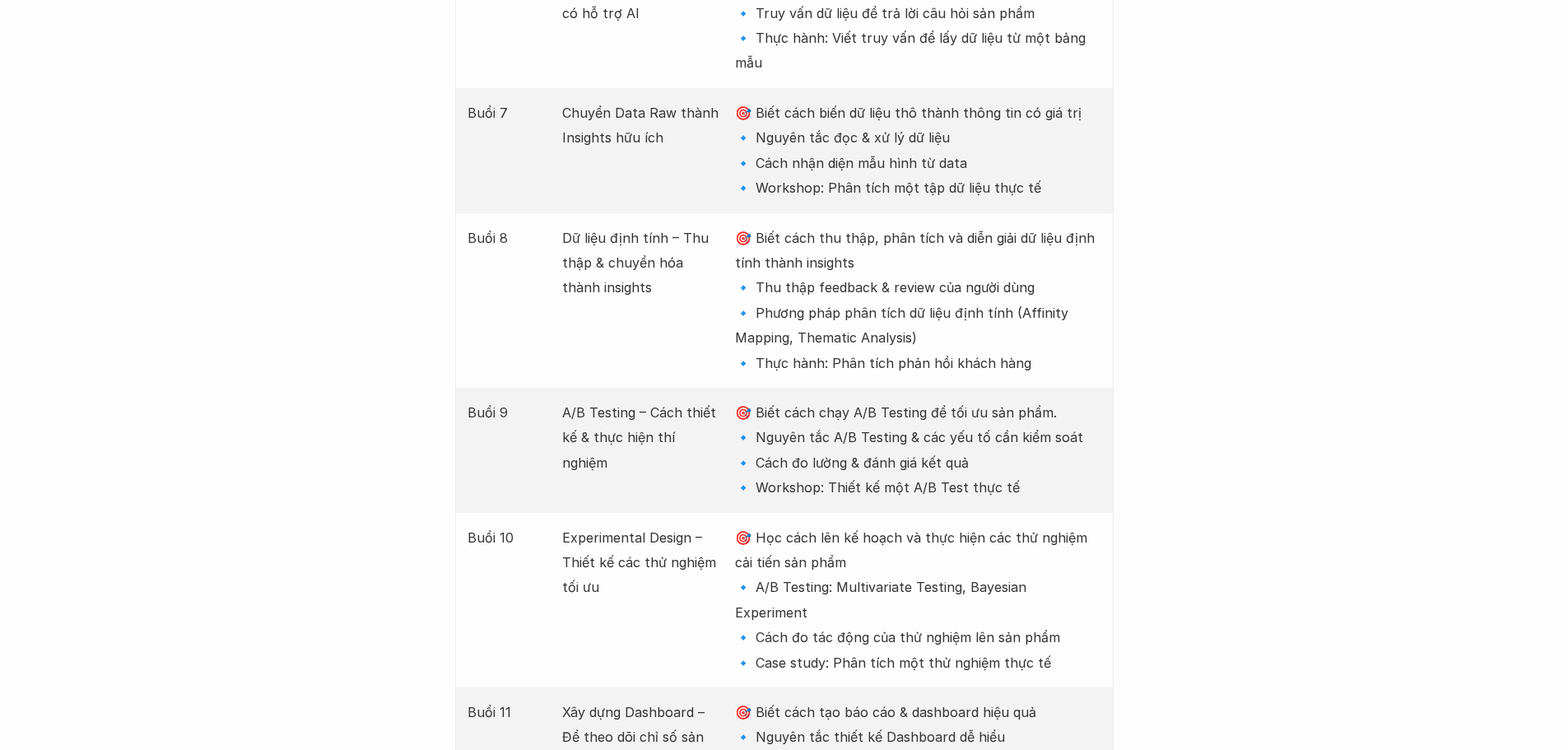
click at [845, 400] on p "🎯 Biết cách chạy A/B Testing để tối ưu sản phẩm. 🔹 Nguyên tắc A/B Testing & các…" at bounding box center [918, 450] width 365 height 101
click at [804, 400] on p "🎯 Biết cách chạy A/B Testing để tối ưu sản phẩm. 🔹 Nguyên tắc A/B Testing & các…" at bounding box center [918, 450] width 365 height 101
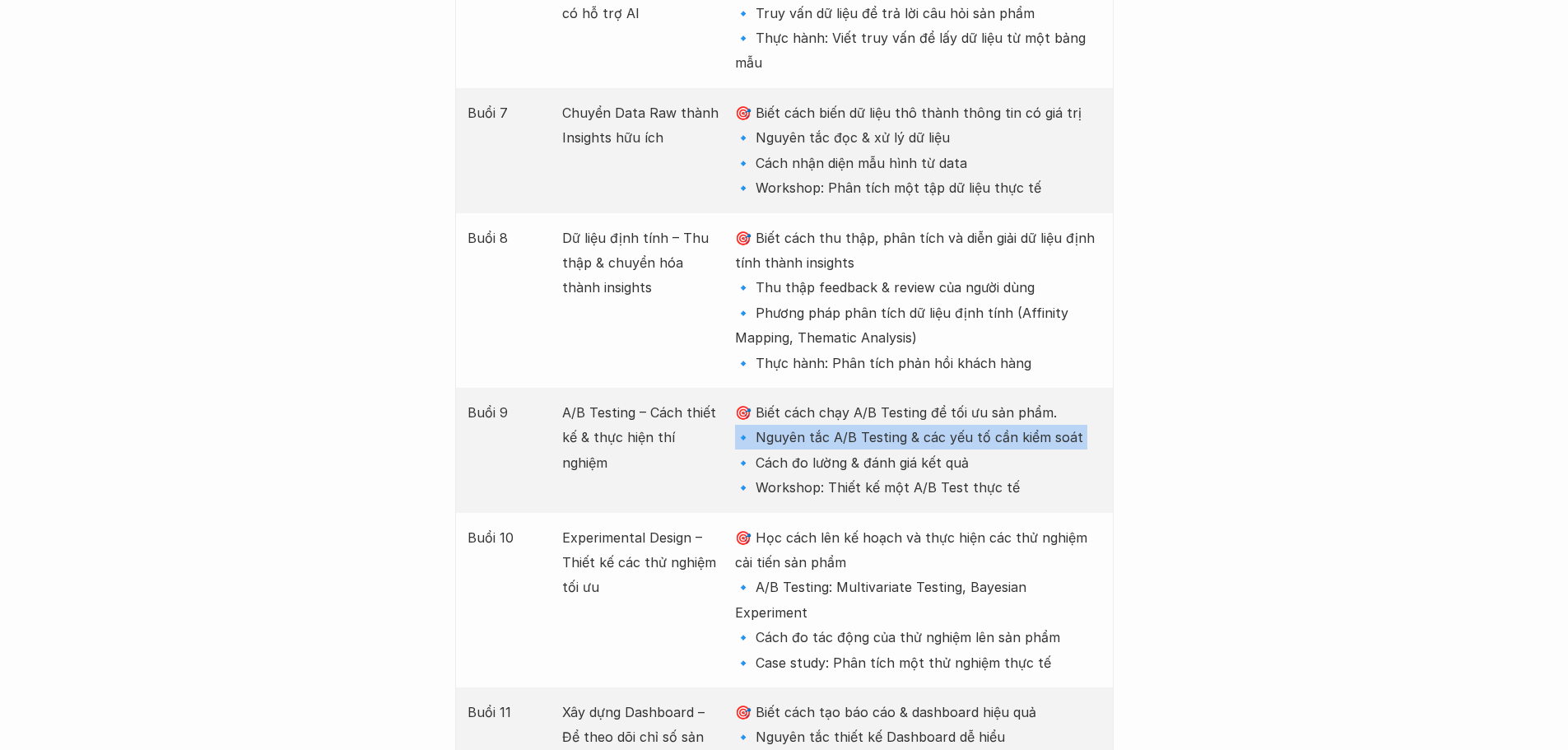
click at [804, 400] on p "🎯 Biết cách chạy A/B Testing để tối ưu sản phẩm. 🔹 Nguyên tắc A/B Testing & các…" at bounding box center [918, 450] width 365 height 101
click at [812, 400] on p "🎯 Biết cách chạy A/B Testing để tối ưu sản phẩm. 🔹 Nguyên tắc A/B Testing & các…" at bounding box center [918, 450] width 365 height 101
click at [837, 400] on p "🎯 Biết cách chạy A/B Testing để tối ưu sản phẩm. 🔹 Nguyên tắc A/B Testing & các…" at bounding box center [918, 450] width 365 height 101
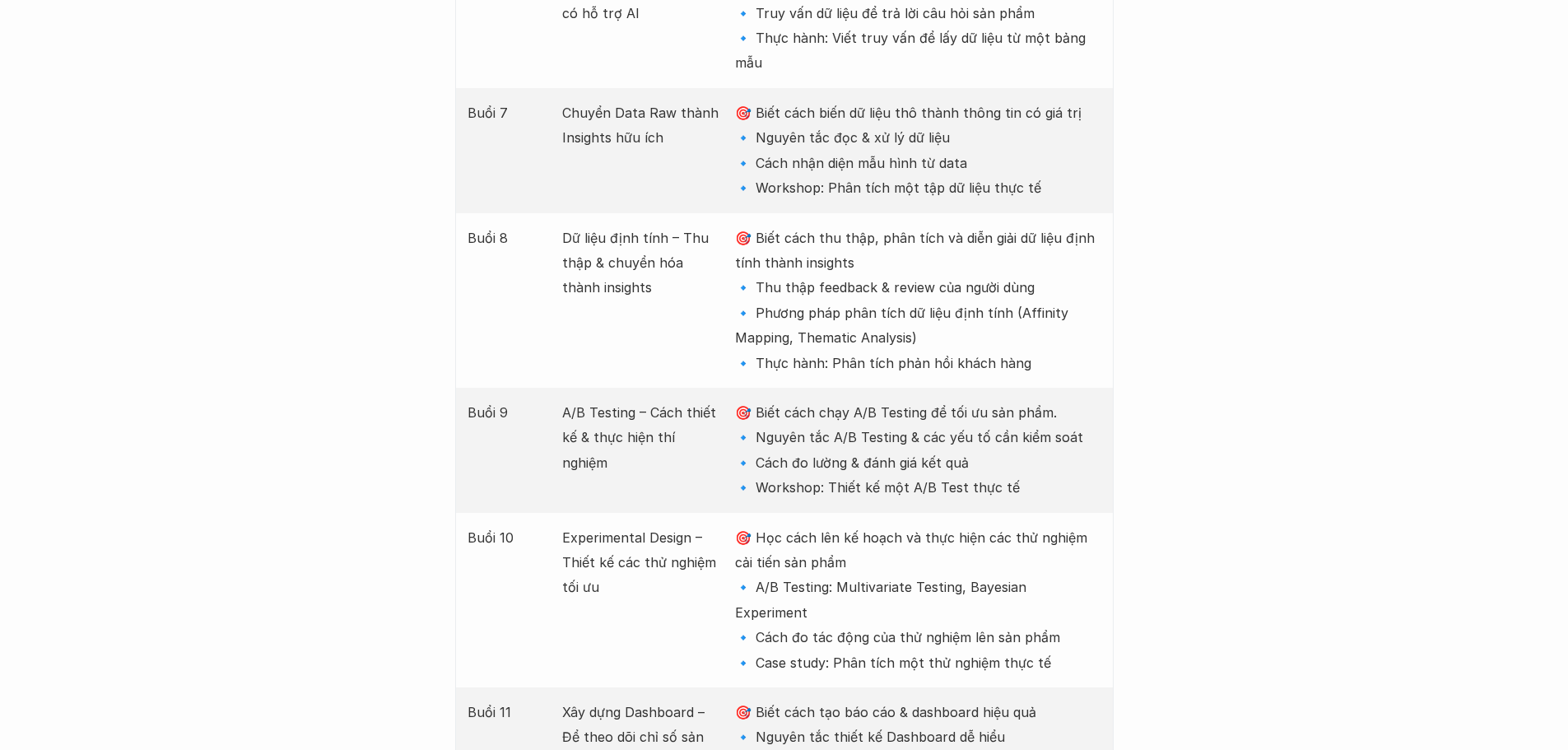
click at [836, 525] on p "🎯 Học cách lên kế hoạch và thực hiện các thử nghiệm cải tiến sản phẩm 🔹 A/B Tes…" at bounding box center [918, 600] width 365 height 149
click at [844, 525] on p "🎯 Học cách lên kế hoạch và thực hiện các thử nghiệm cải tiến sản phẩm 🔹 A/B Tes…" at bounding box center [918, 600] width 365 height 149
click at [875, 400] on p "🎯 Biết cách chạy A/B Testing để tối ưu sản phẩm. 🔹 Nguyên tắc A/B Testing & các…" at bounding box center [918, 450] width 365 height 101
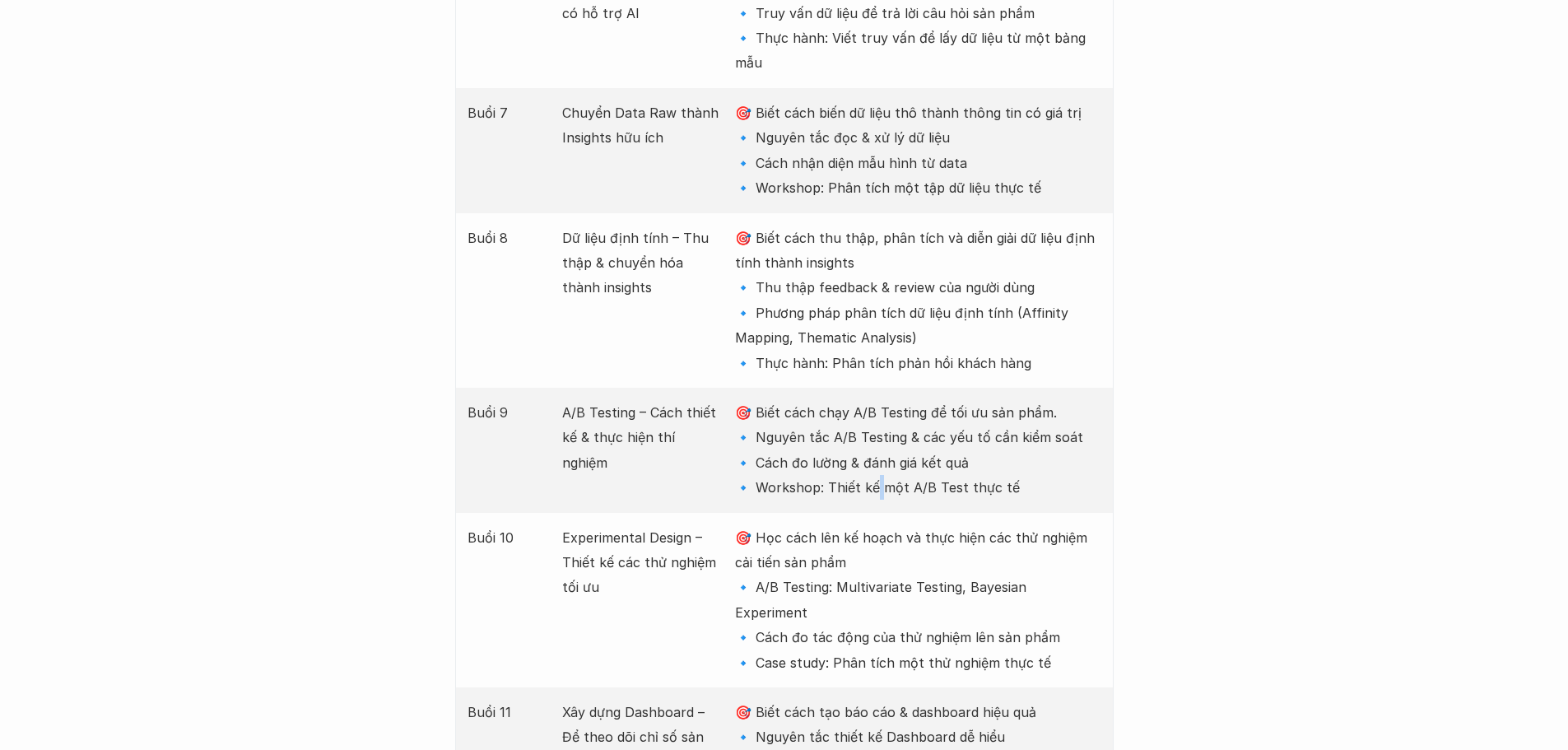
click at [875, 400] on p "🎯 Biết cách chạy A/B Testing để tối ưu sản phẩm. 🔹 Nguyên tắc A/B Testing & các…" at bounding box center [918, 450] width 365 height 101
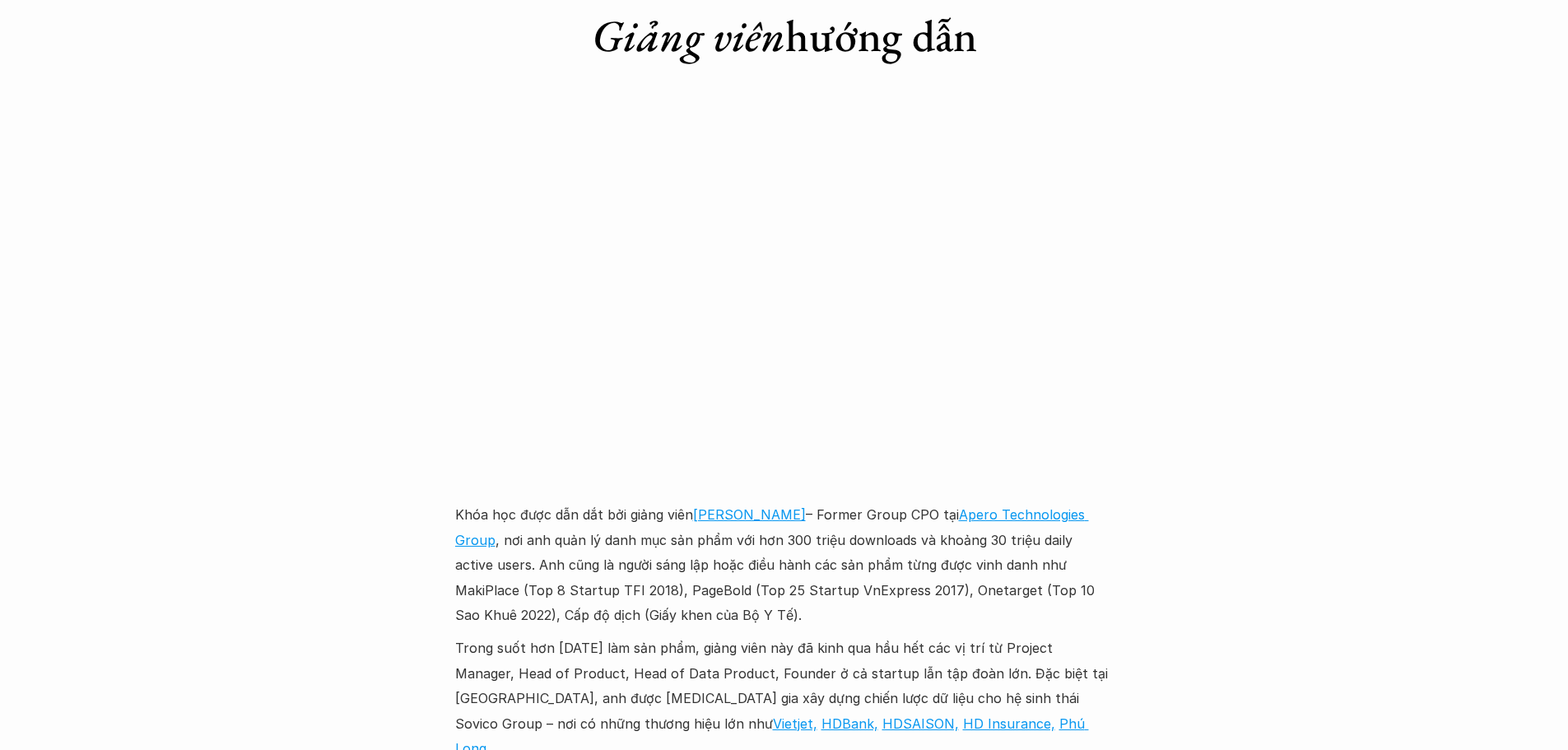
scroll to position [4526, 0]
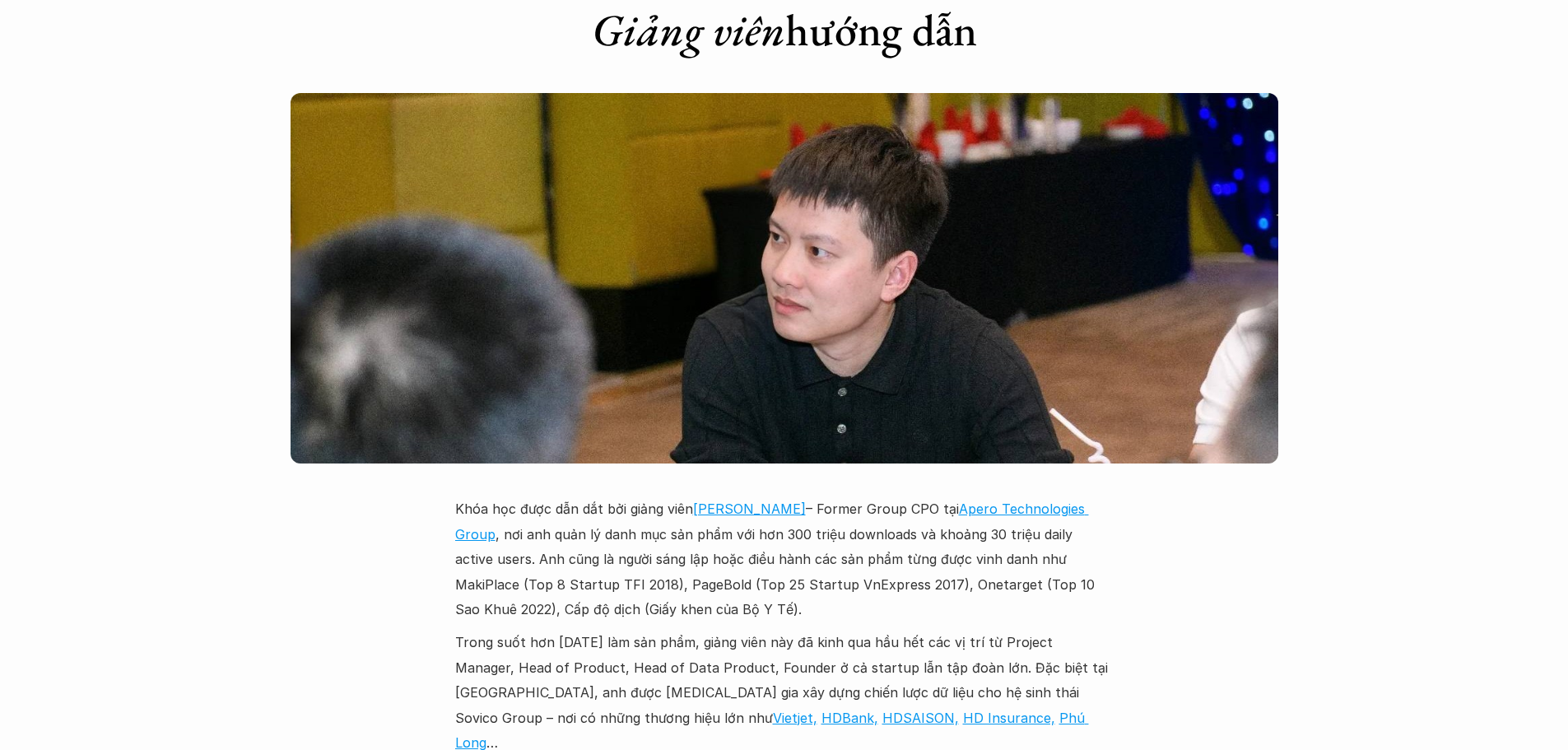
click at [861, 496] on p "Khóa học được dẫn dắt bởi giảng viên [PERSON_NAME] – Former Group CPO tại Apero…" at bounding box center [785, 559] width 659 height 125
click at [631, 496] on p "Khóa học được dẫn dắt bởi giảng viên [PERSON_NAME] – Former Group CPO tại Apero…" at bounding box center [785, 559] width 659 height 125
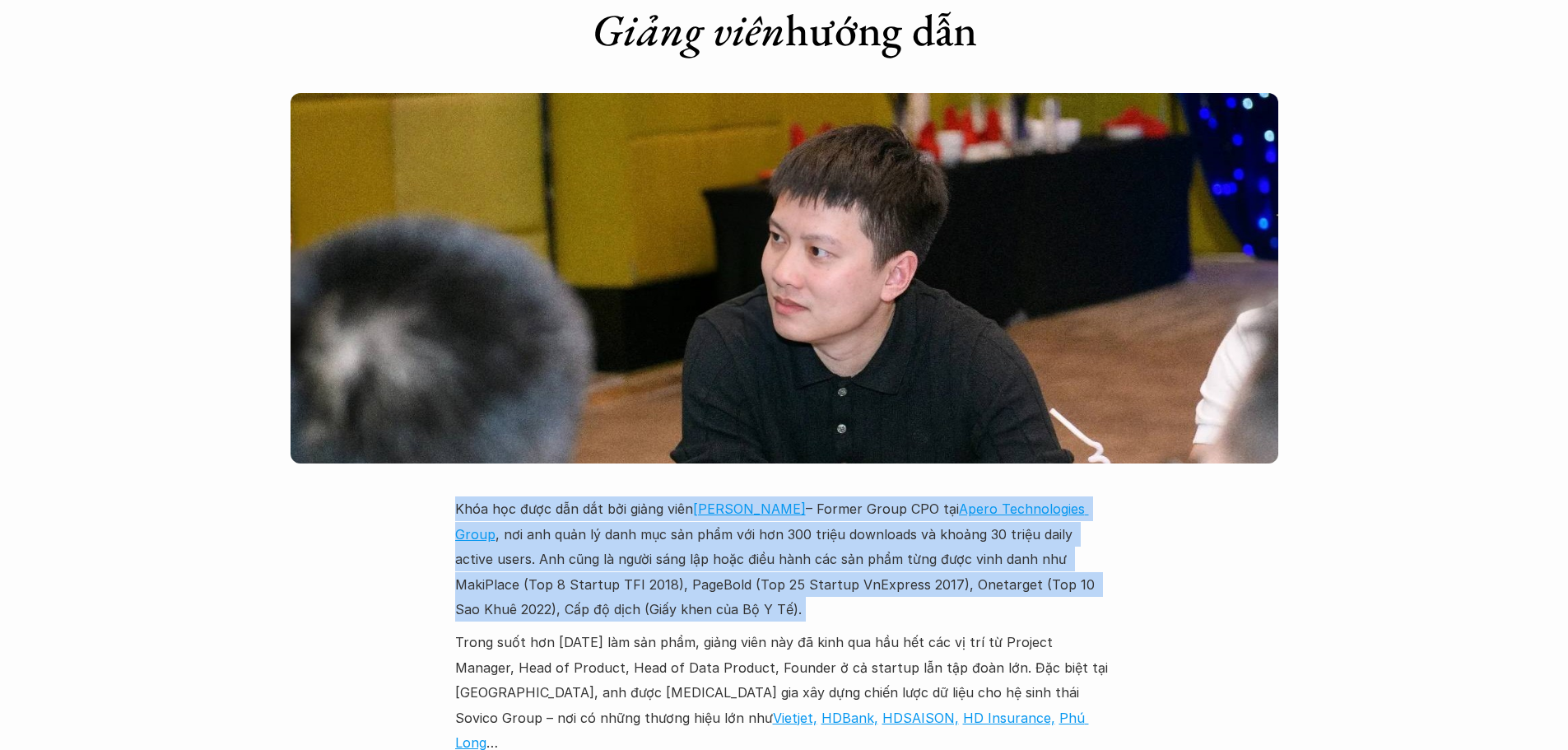
click at [631, 496] on p "Khóa học được dẫn dắt bởi giảng viên [PERSON_NAME] – Former Group CPO tại Apero…" at bounding box center [785, 559] width 659 height 125
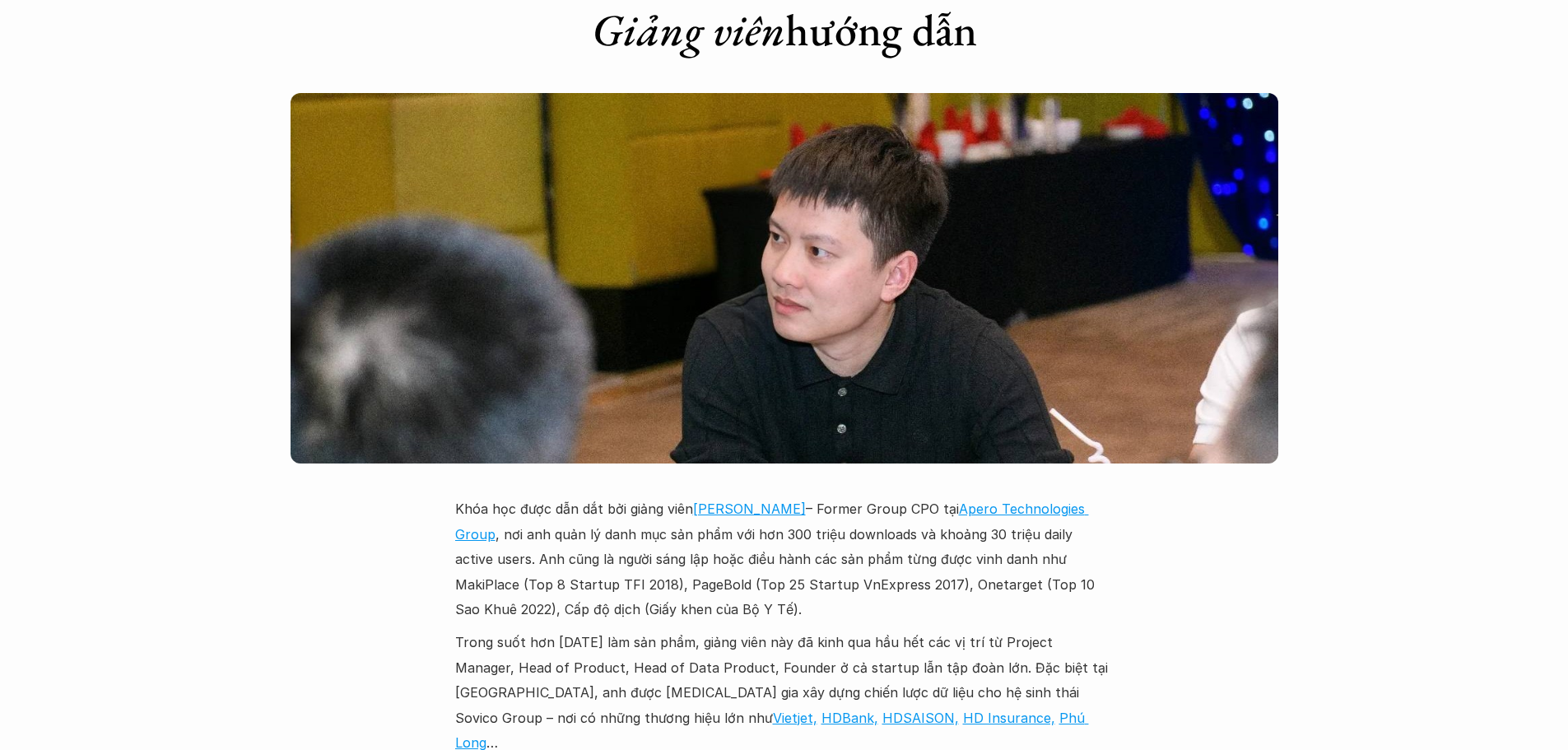
click at [631, 496] on p "Khóa học được dẫn dắt bởi giảng viên [PERSON_NAME] – Former Group CPO tại Apero…" at bounding box center [785, 559] width 659 height 125
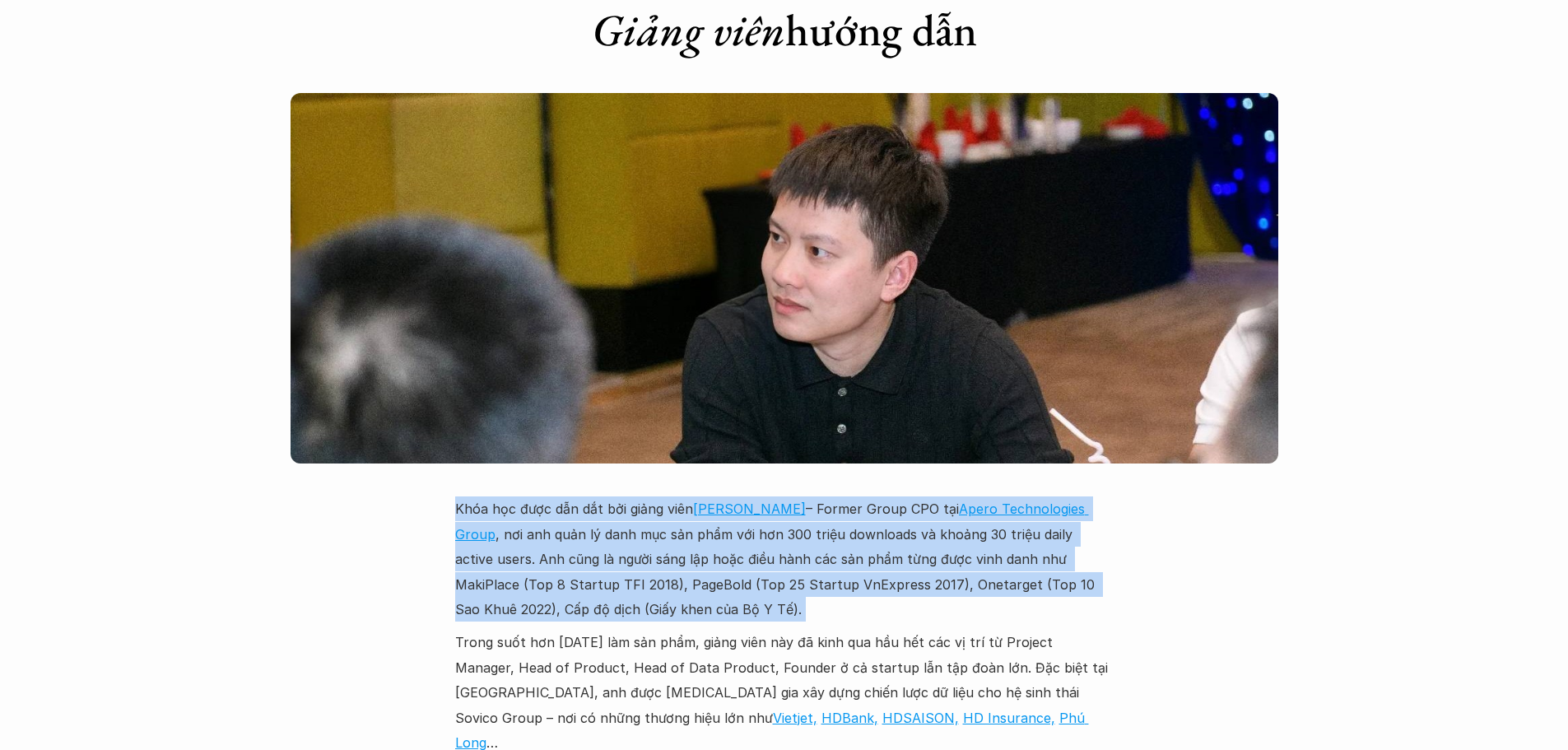
click at [631, 496] on p "Khóa học được dẫn dắt bởi giảng viên [PERSON_NAME] – Former Group CPO tại Apero…" at bounding box center [785, 559] width 659 height 125
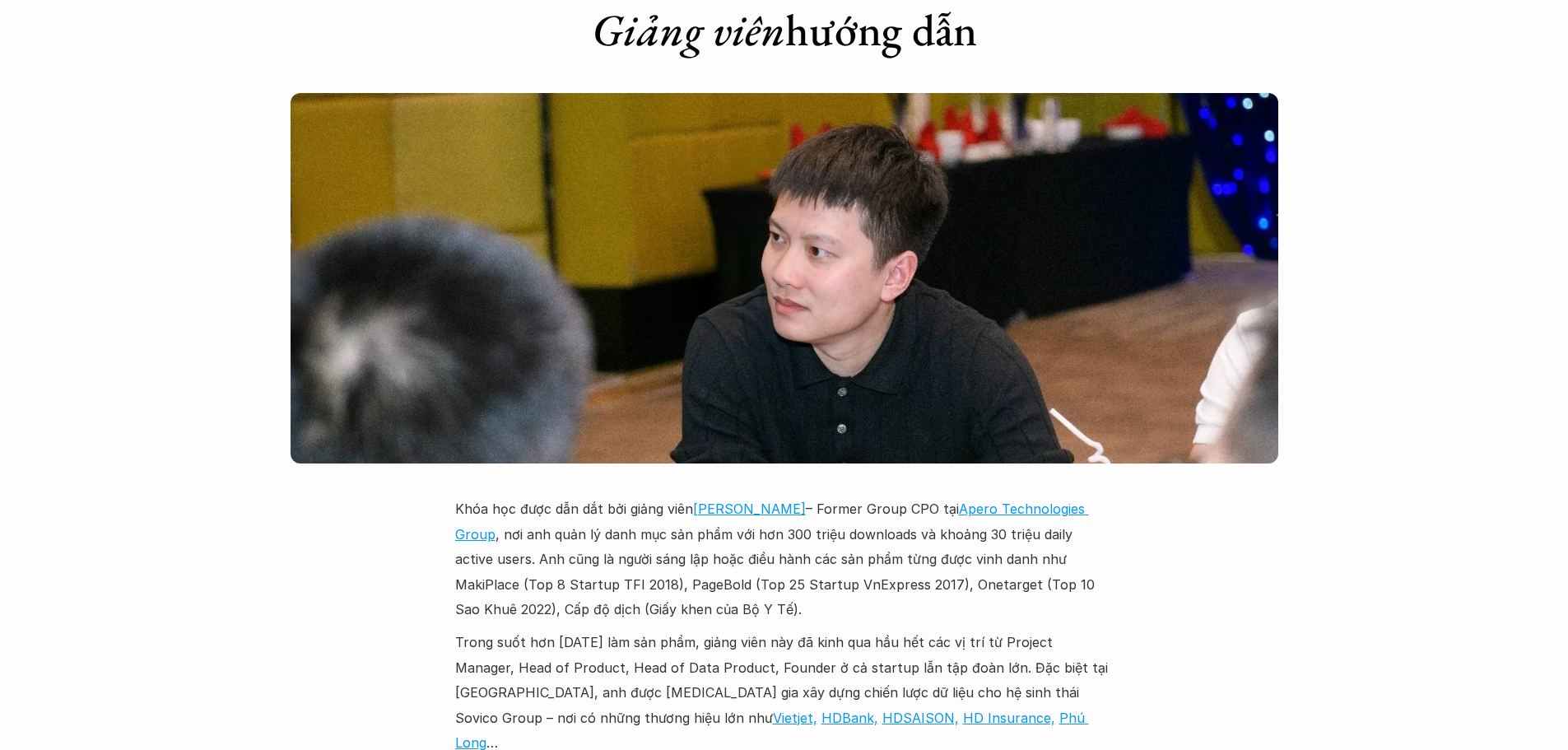
click at [765, 629] on p "Trong suốt hơn [DATE] làm sản phẩm, giảng viên này đã kinh qua hầu hết các vị t…" at bounding box center [785, 692] width 659 height 125
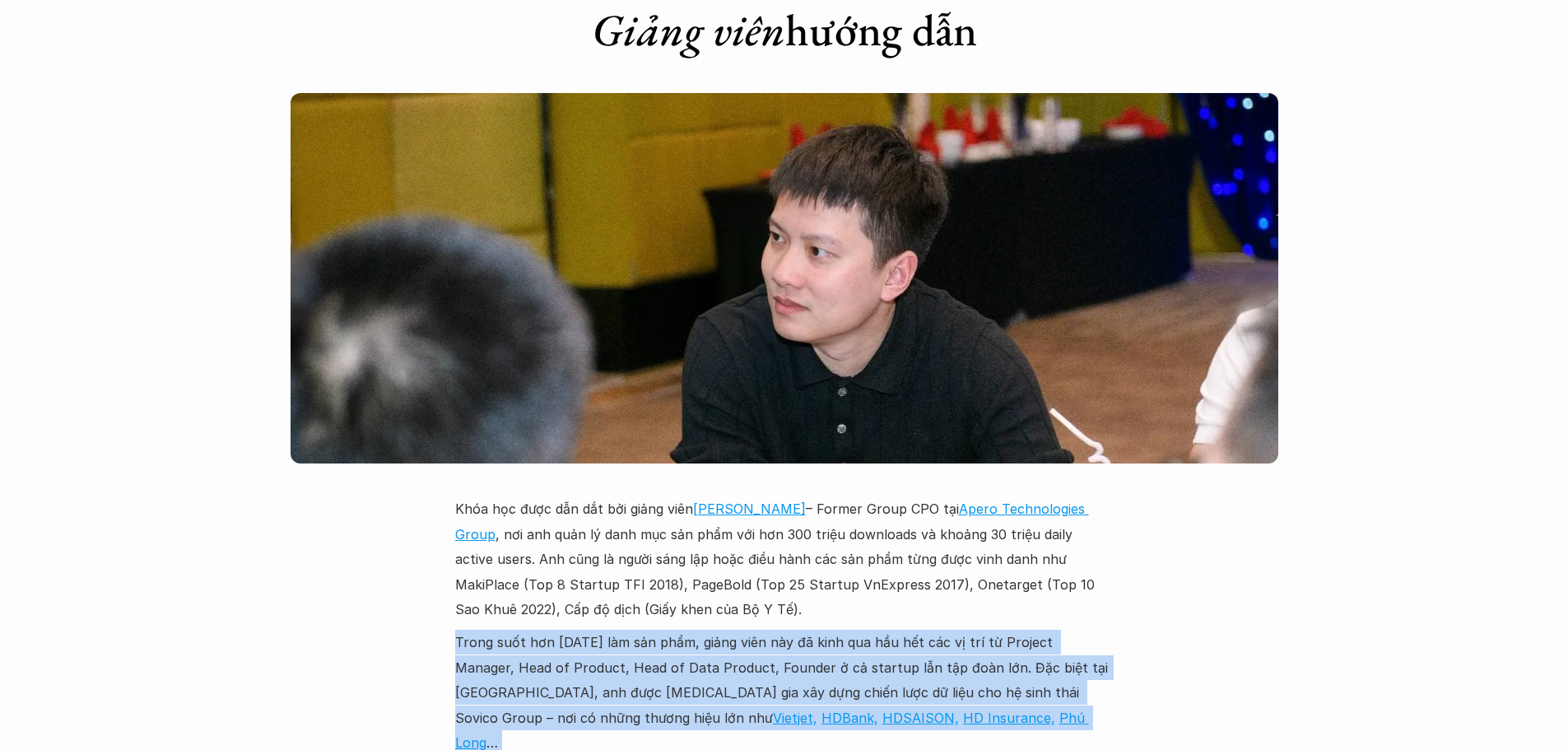
click at [765, 629] on p "Trong suốt hơn [DATE] làm sản phẩm, giảng viên này đã kinh qua hầu hết các vị t…" at bounding box center [785, 692] width 659 height 125
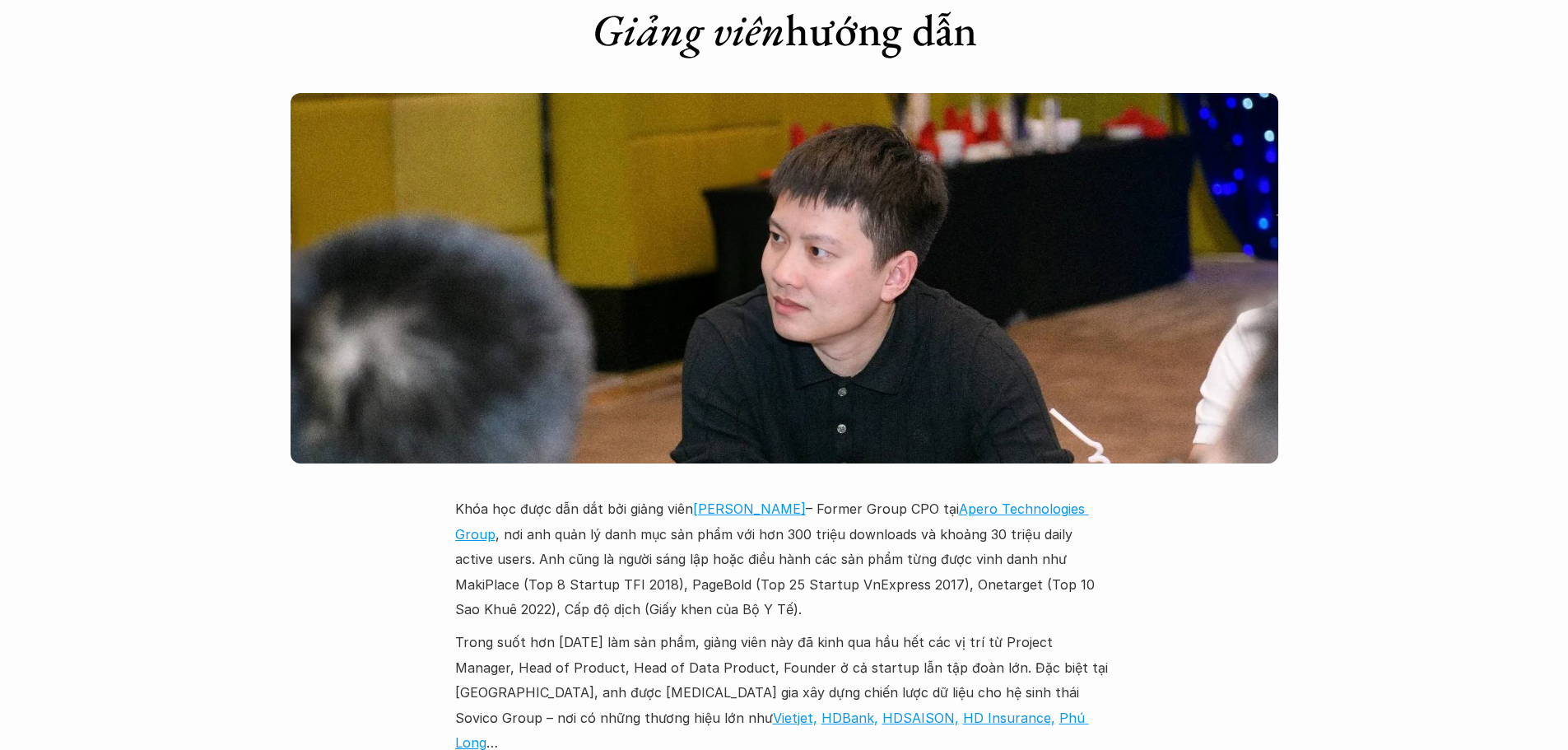
click at [765, 629] on p "Trong suốt hơn [DATE] làm sản phẩm, giảng viên này đã kinh qua hầu hết các vị t…" at bounding box center [785, 692] width 659 height 125
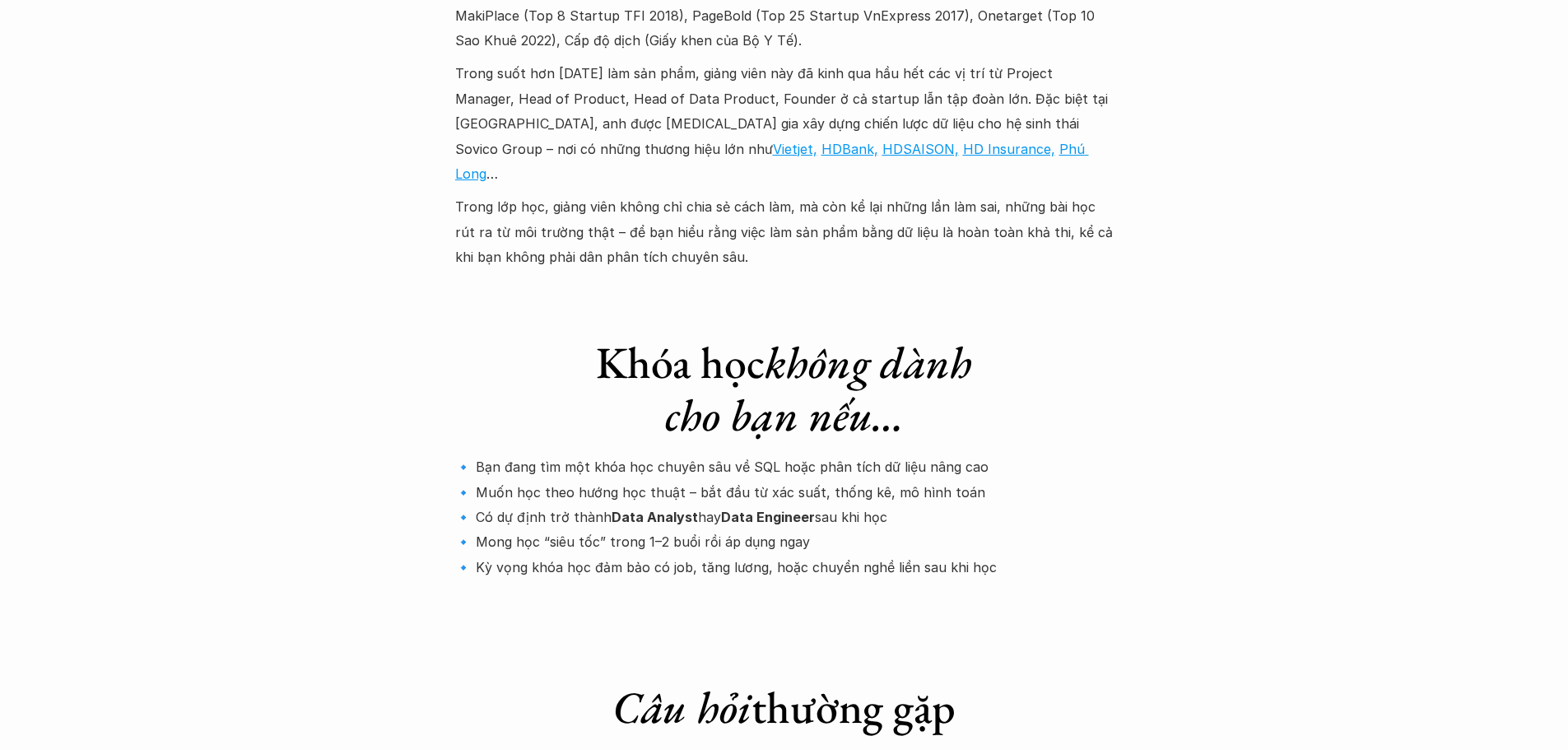
scroll to position [5102, 0]
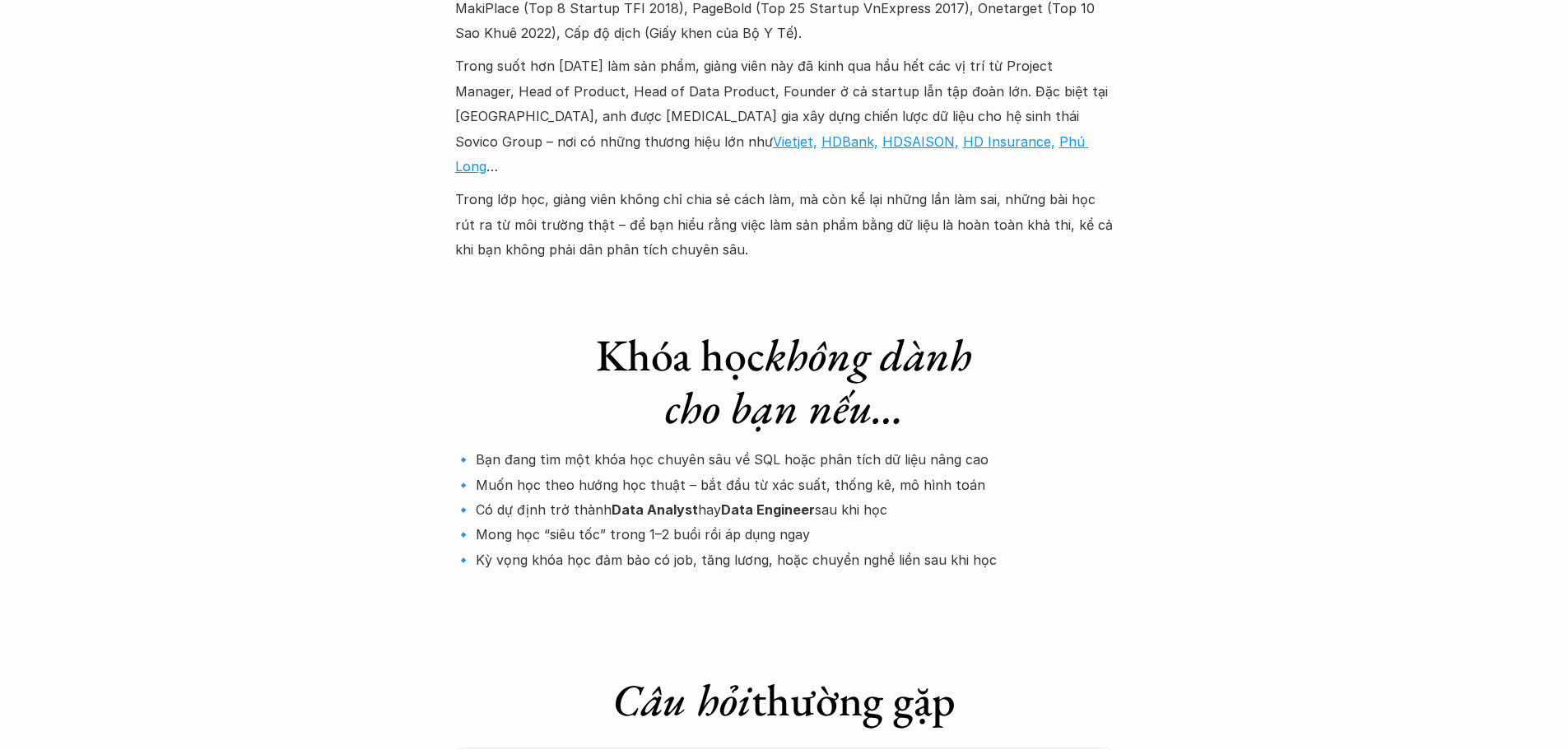
click at [597, 447] on p "🔹 Bạn đang tìm một khóa học chuyên sâu về SQL hoặc phân tích dữ liệu nâng cao 🔹…" at bounding box center [785, 509] width 659 height 125
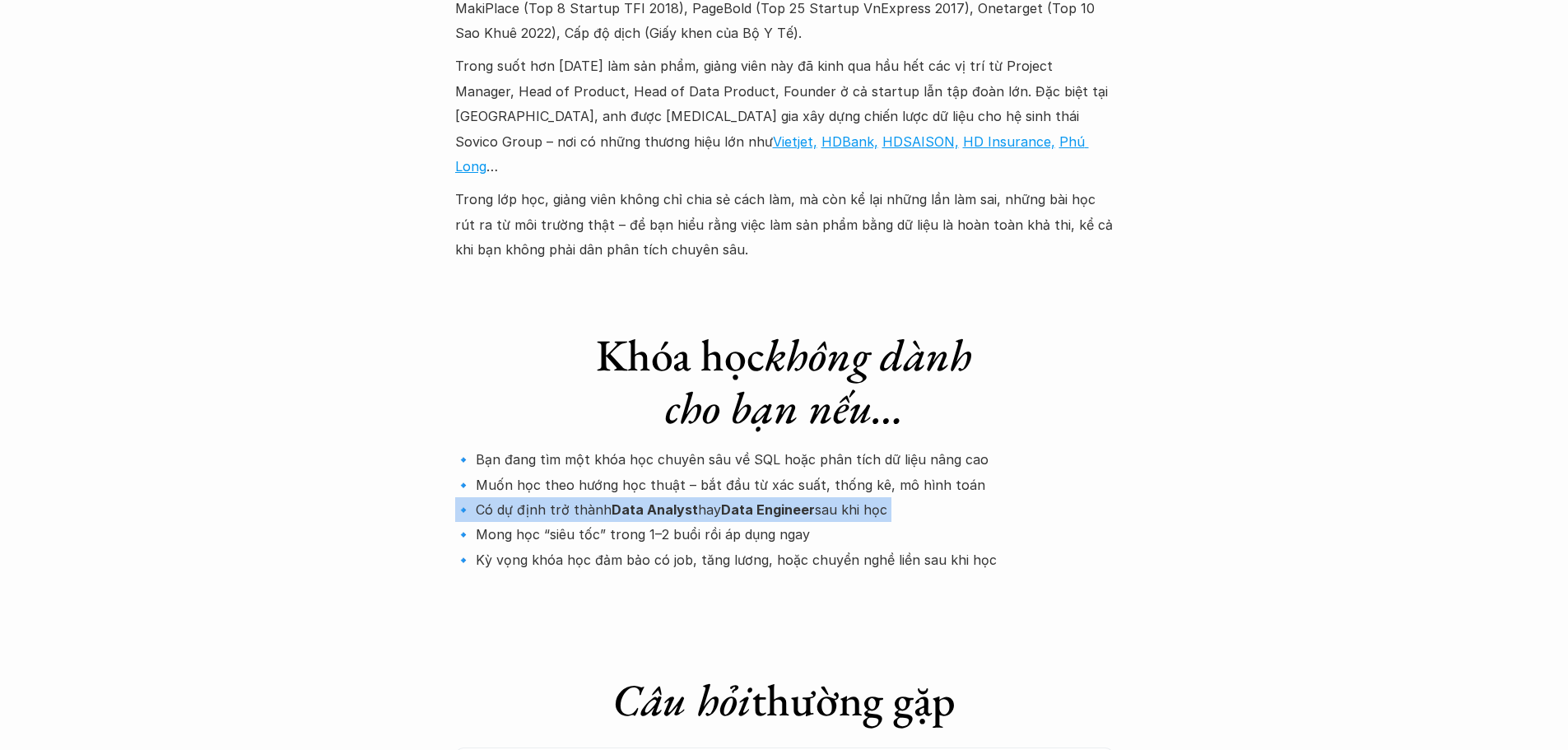
click at [597, 447] on p "🔹 Bạn đang tìm một khóa học chuyên sâu về SQL hoặc phân tích dữ liệu nâng cao 🔹…" at bounding box center [785, 509] width 659 height 125
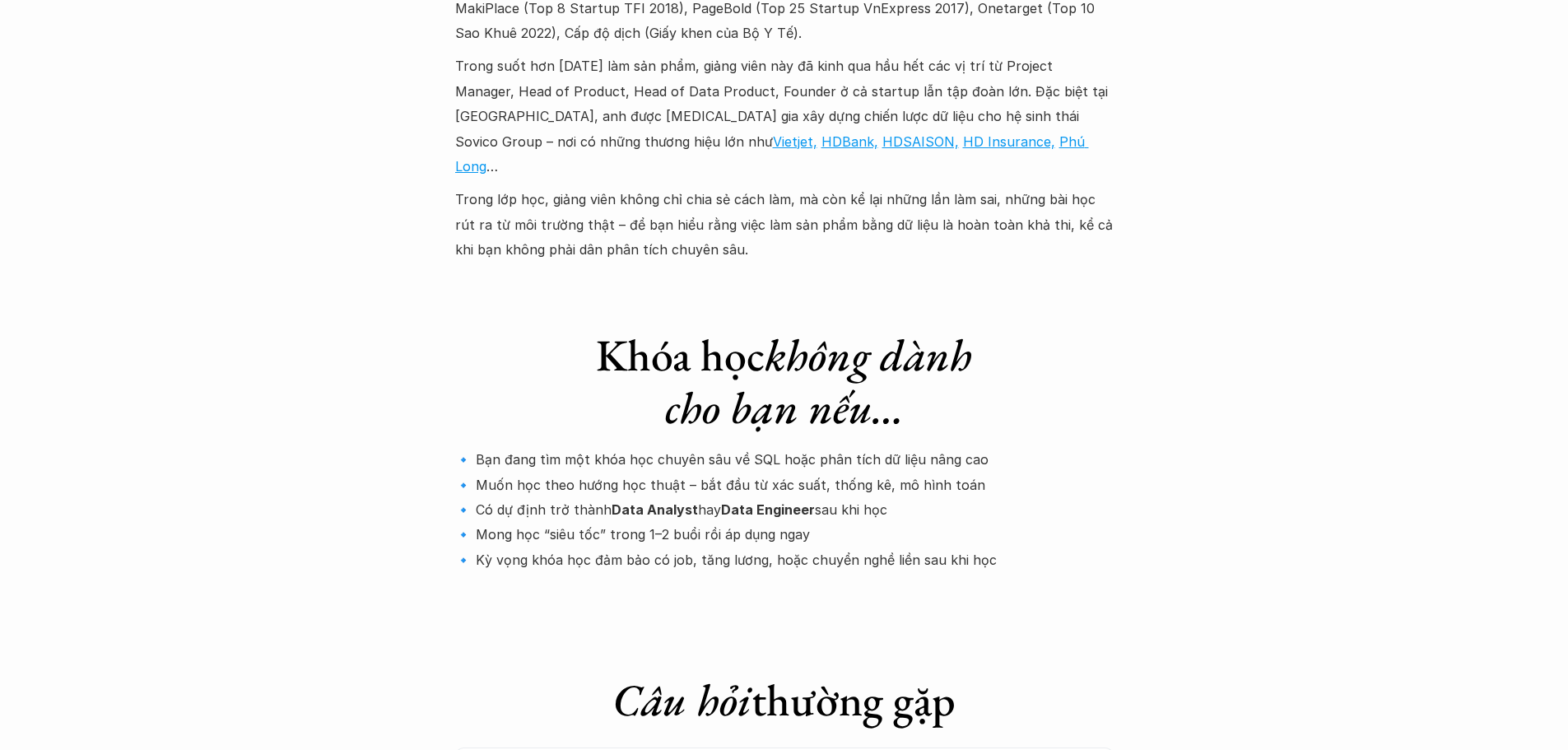
click at [566, 447] on p "🔹 Bạn đang tìm một khóa học chuyên sâu về SQL hoặc phân tích dữ liệu nâng cao 🔹…" at bounding box center [785, 509] width 659 height 125
click at [567, 447] on p "🔹 Bạn đang tìm một khóa học chuyên sâu về SQL hoặc phân tích dữ liệu nâng cao 🔹…" at bounding box center [785, 509] width 659 height 125
click at [762, 447] on p "🔹 Bạn đang tìm một khóa học chuyên sâu về SQL hoặc phân tích dữ liệu nâng cao 🔹…" at bounding box center [785, 509] width 659 height 125
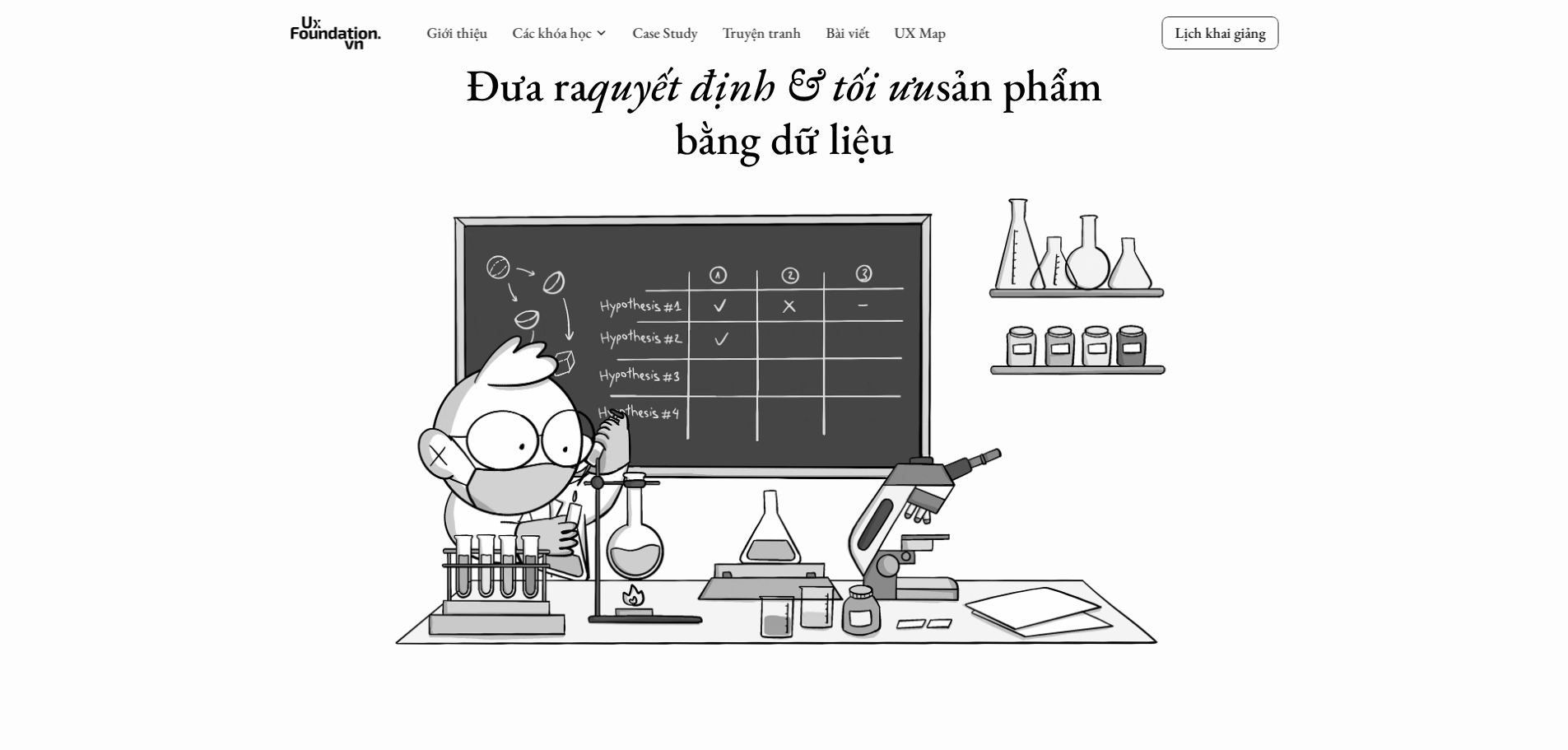
scroll to position [0, 0]
